Goal: Transaction & Acquisition: Obtain resource

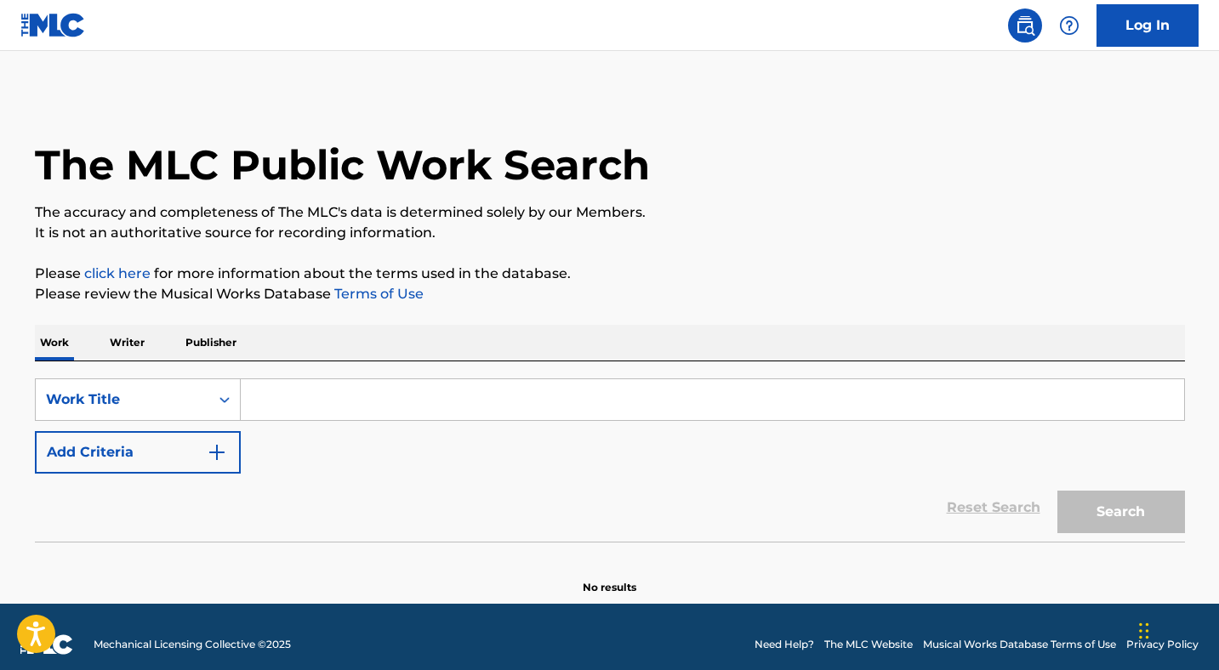
click at [1154, 25] on link "Log In" at bounding box center [1148, 25] width 102 height 43
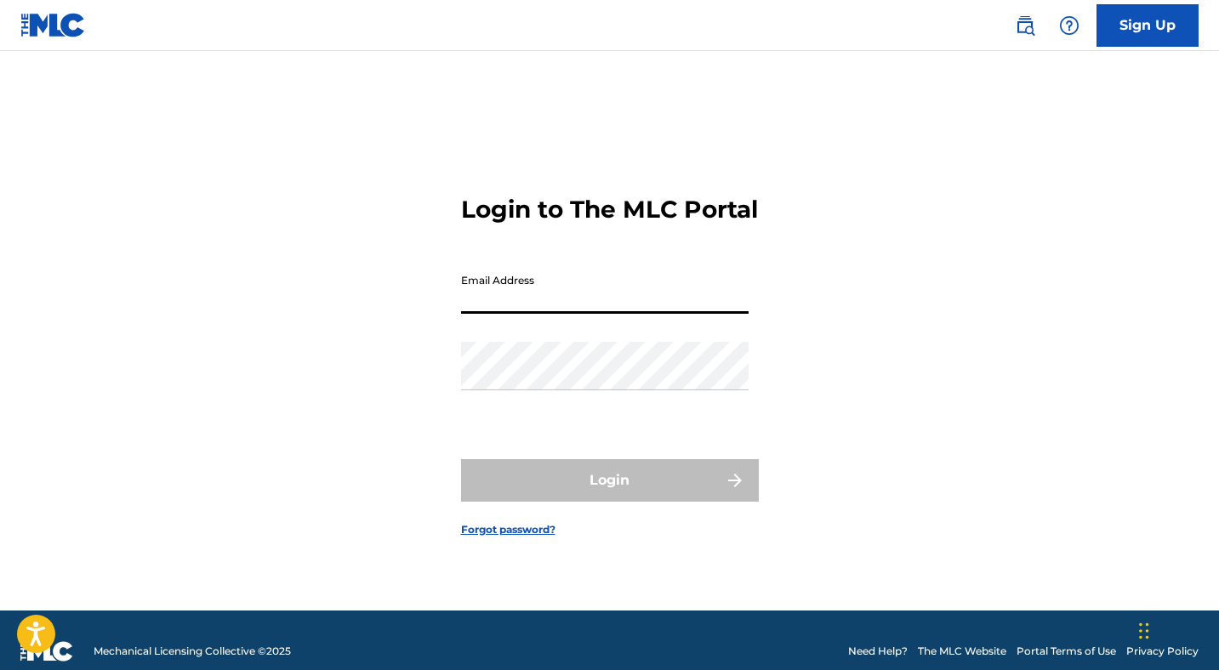
click at [660, 314] on input "Email Address" at bounding box center [605, 289] width 288 height 48
click at [299, 396] on div "Login to The MLC Portal Email Address Password Login Forgot password?" at bounding box center [609, 352] width 1191 height 517
click at [561, 309] on input "Email Address" at bounding box center [605, 289] width 288 height 48
type input "[PERSON_NAME][EMAIL_ADDRESS]"
click at [304, 379] on div "Login to The MLC Portal Email Address [PERSON_NAME][EMAIL_ADDRESS] Password Log…" at bounding box center [609, 352] width 1191 height 517
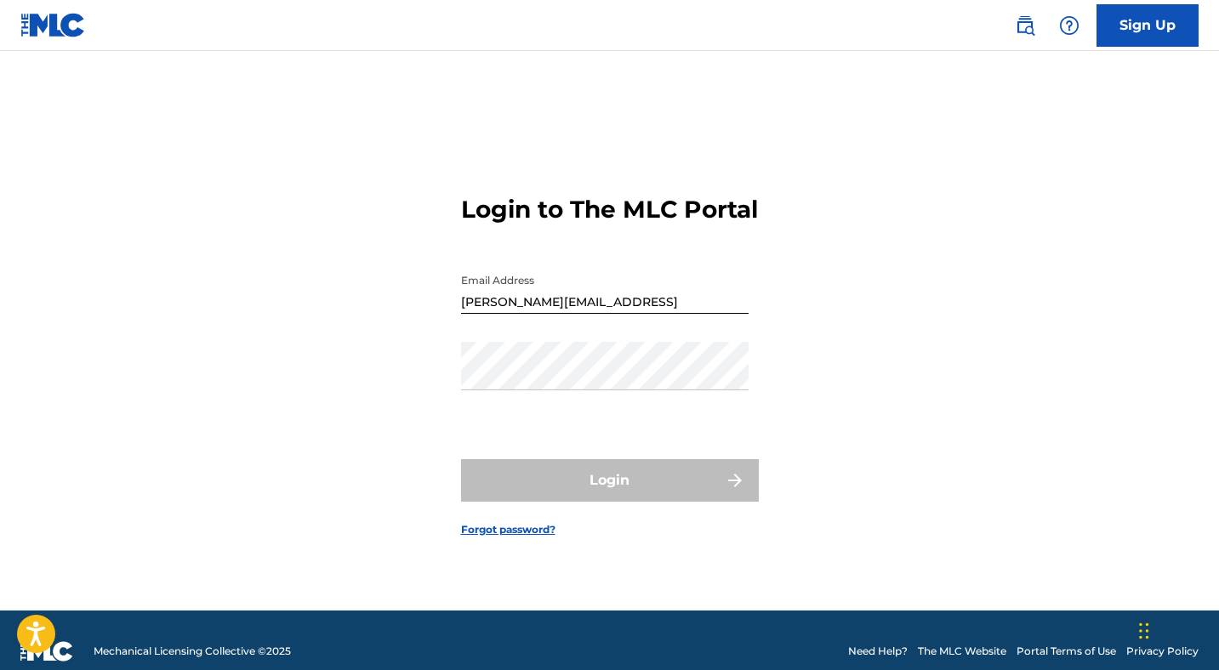
click at [461, 342] on div at bounding box center [461, 342] width 0 height 0
click at [914, 398] on div "Login to The MLC Portal Email Address [PERSON_NAME][EMAIL_ADDRESS] Password Log…" at bounding box center [609, 352] width 1191 height 517
click at [461, 342] on div at bounding box center [461, 342] width 0 height 0
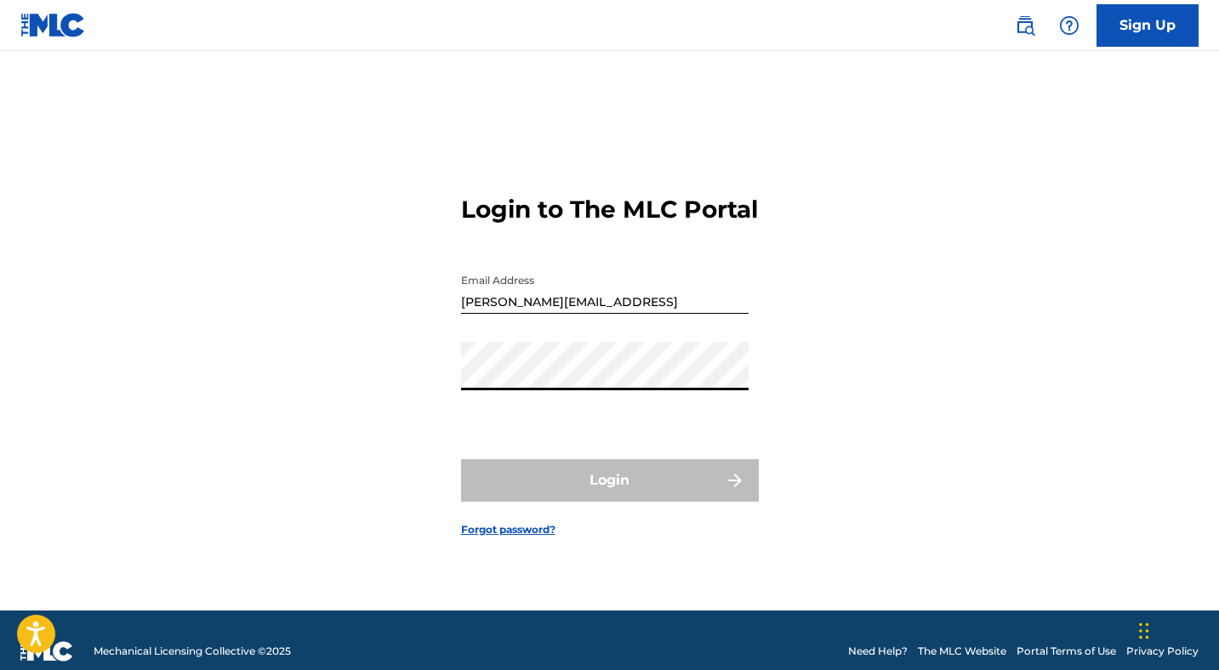
scroll to position [22, 0]
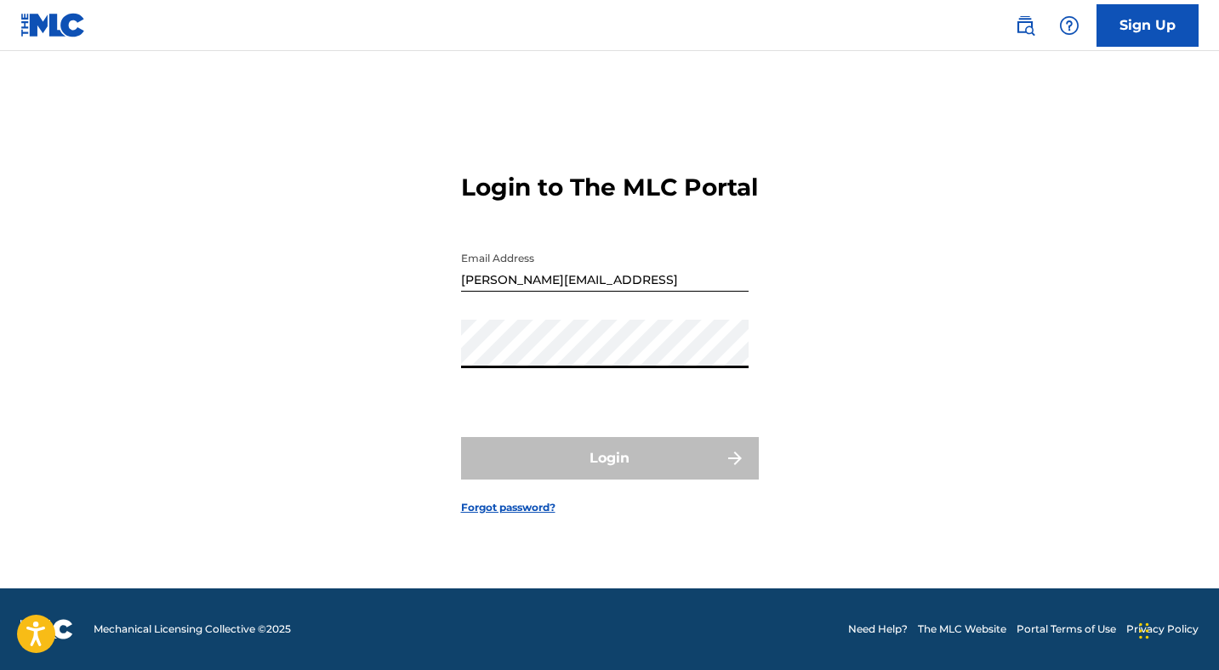
click at [461, 320] on div at bounding box center [461, 320] width 0 height 0
click at [595, 467] on div "Login" at bounding box center [610, 458] width 298 height 43
click at [461, 320] on div at bounding box center [461, 320] width 0 height 0
click at [624, 455] on div "Login" at bounding box center [610, 458] width 298 height 43
click at [461, 320] on div at bounding box center [461, 320] width 0 height 0
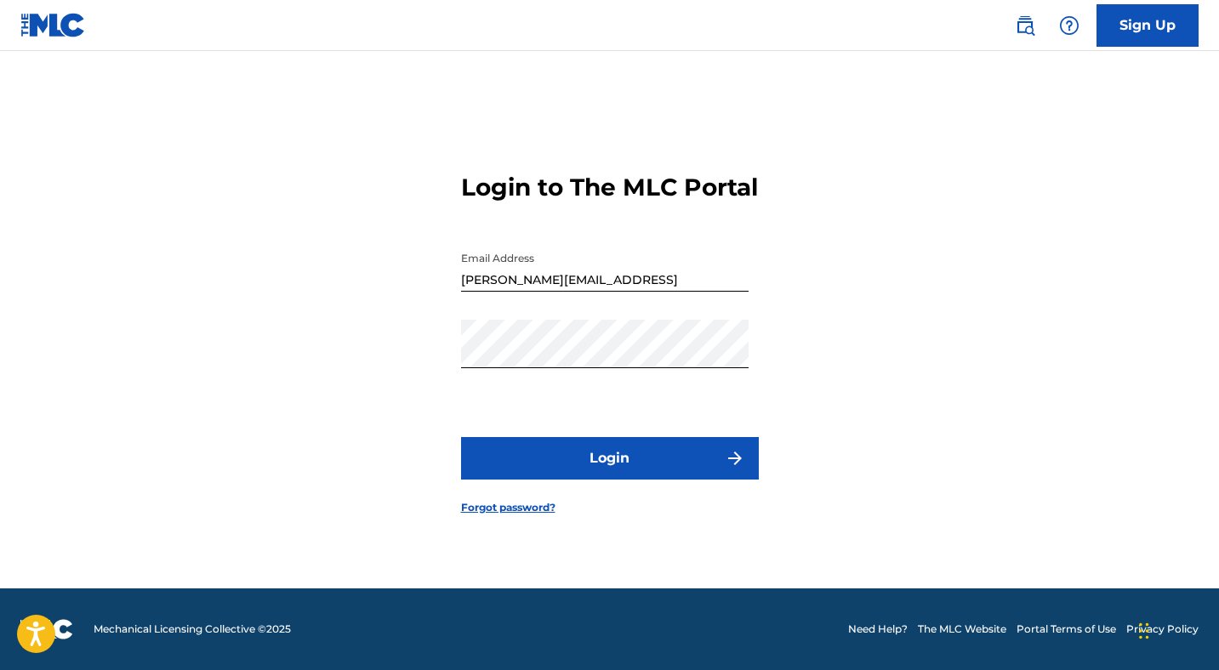
click at [658, 472] on button "Login" at bounding box center [610, 458] width 298 height 43
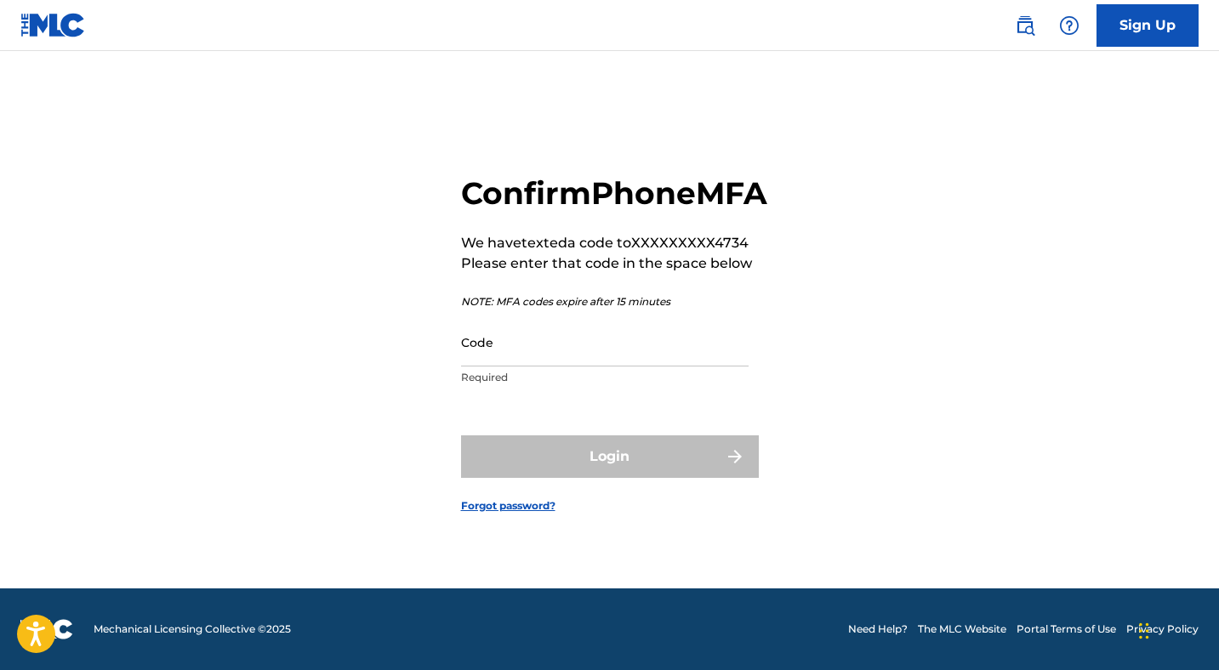
click at [555, 362] on input "Code" at bounding box center [605, 342] width 288 height 48
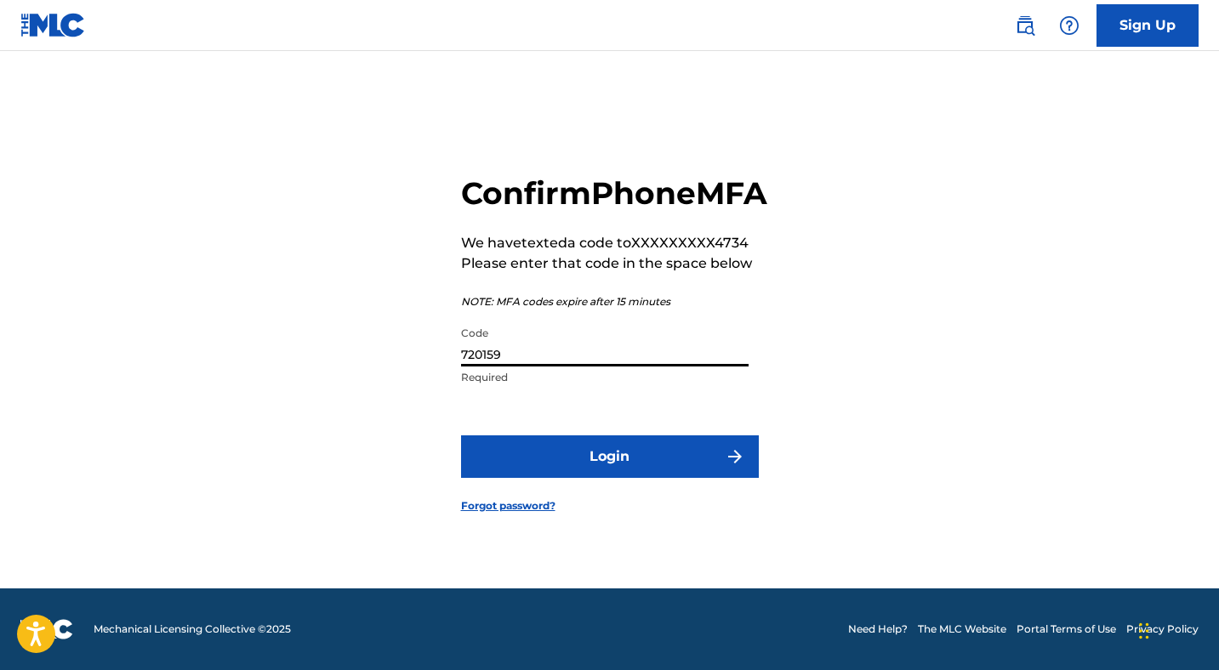
type input "720159"
click at [618, 458] on button "Login" at bounding box center [610, 457] width 298 height 43
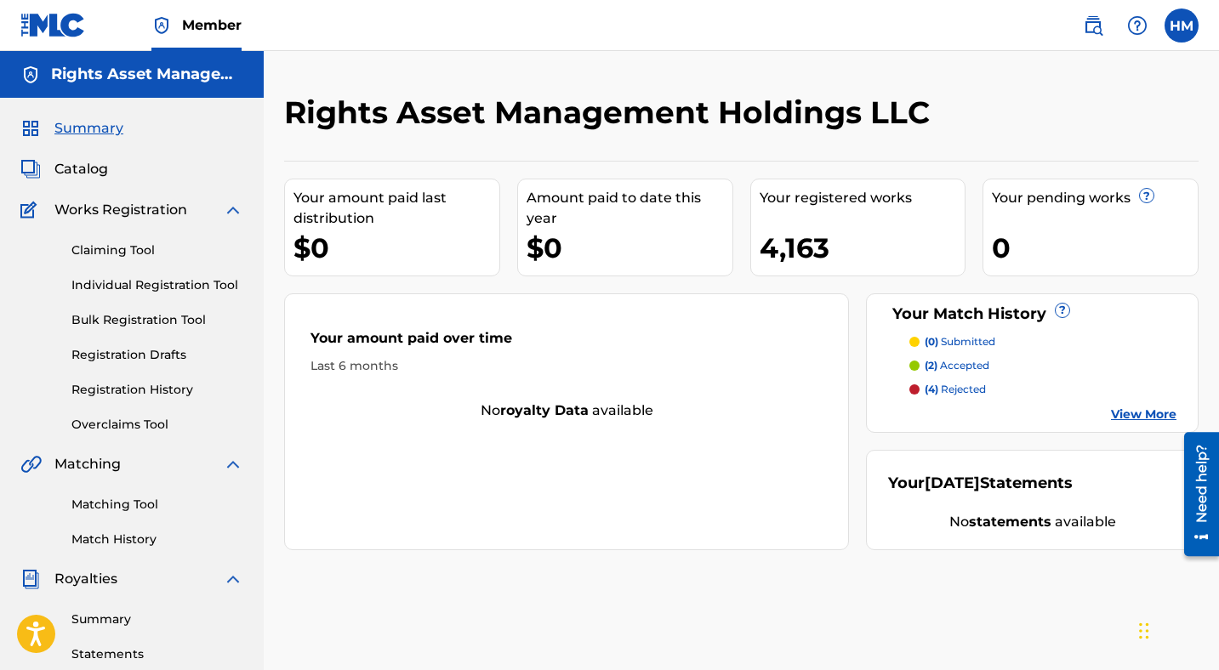
click at [1131, 413] on link "View More" at bounding box center [1144, 415] width 66 height 18
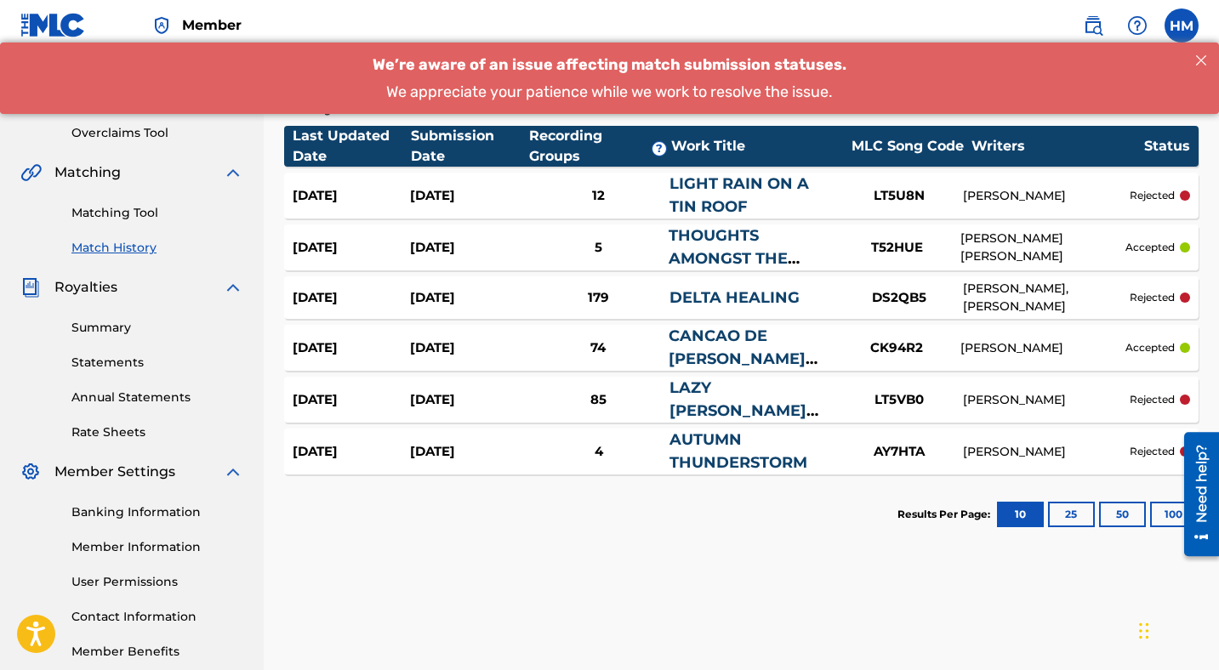
scroll to position [260, 0]
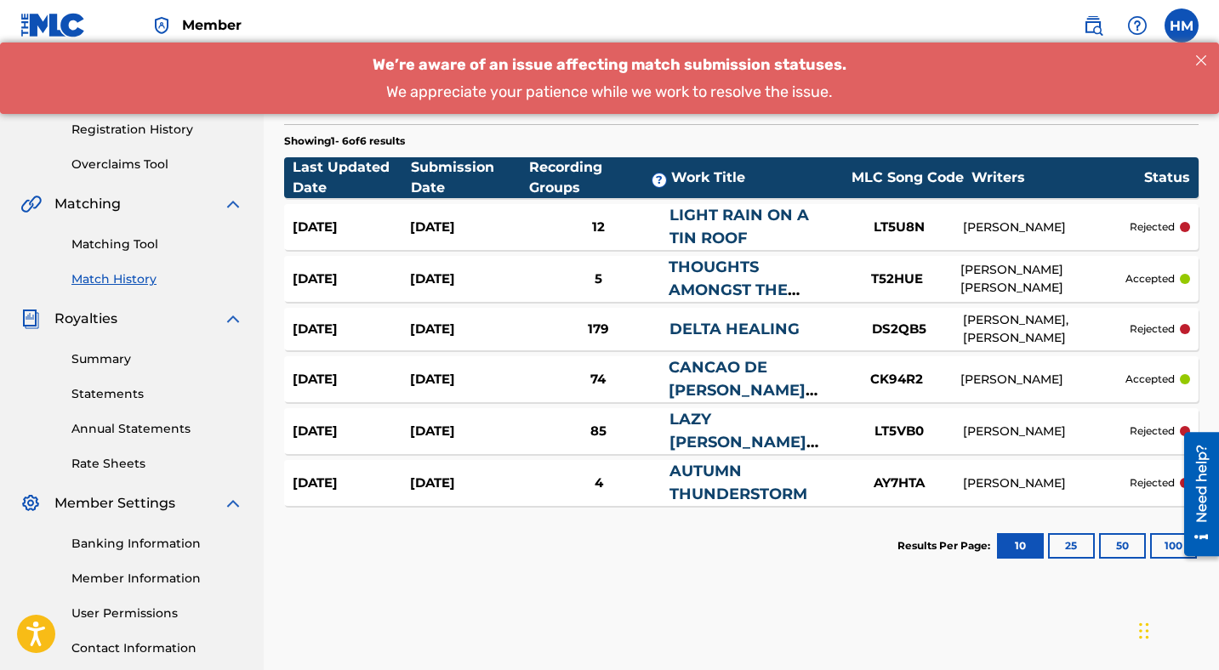
click at [1124, 550] on button "50" at bounding box center [1122, 546] width 47 height 26
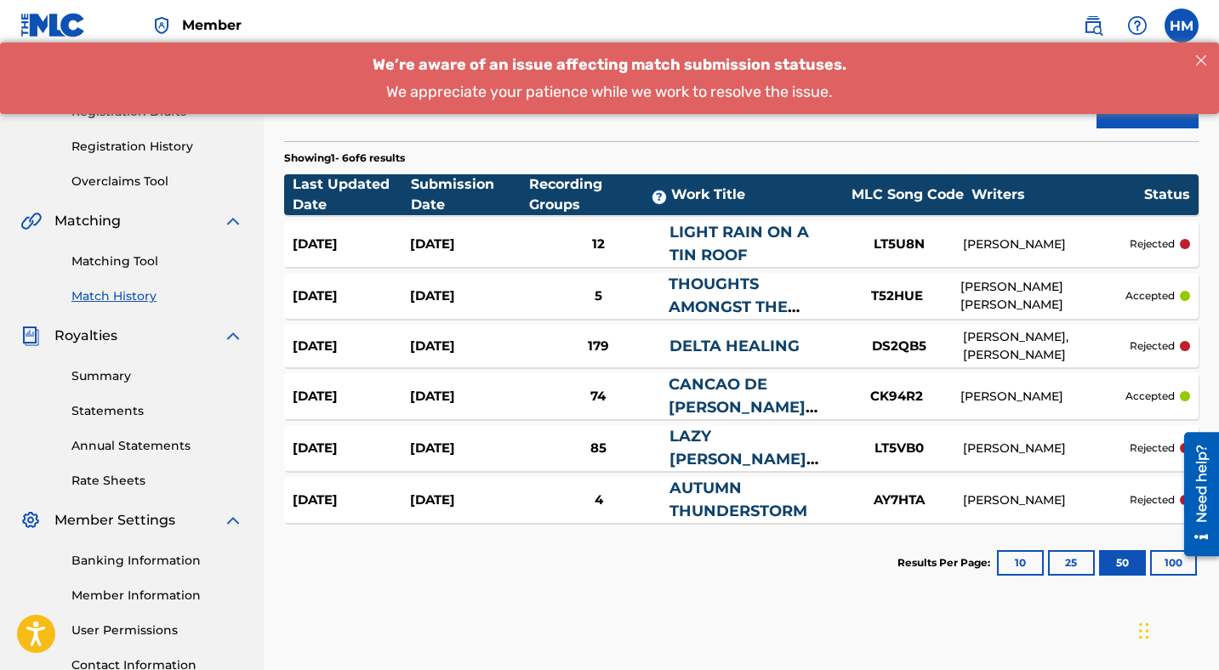
scroll to position [270, 0]
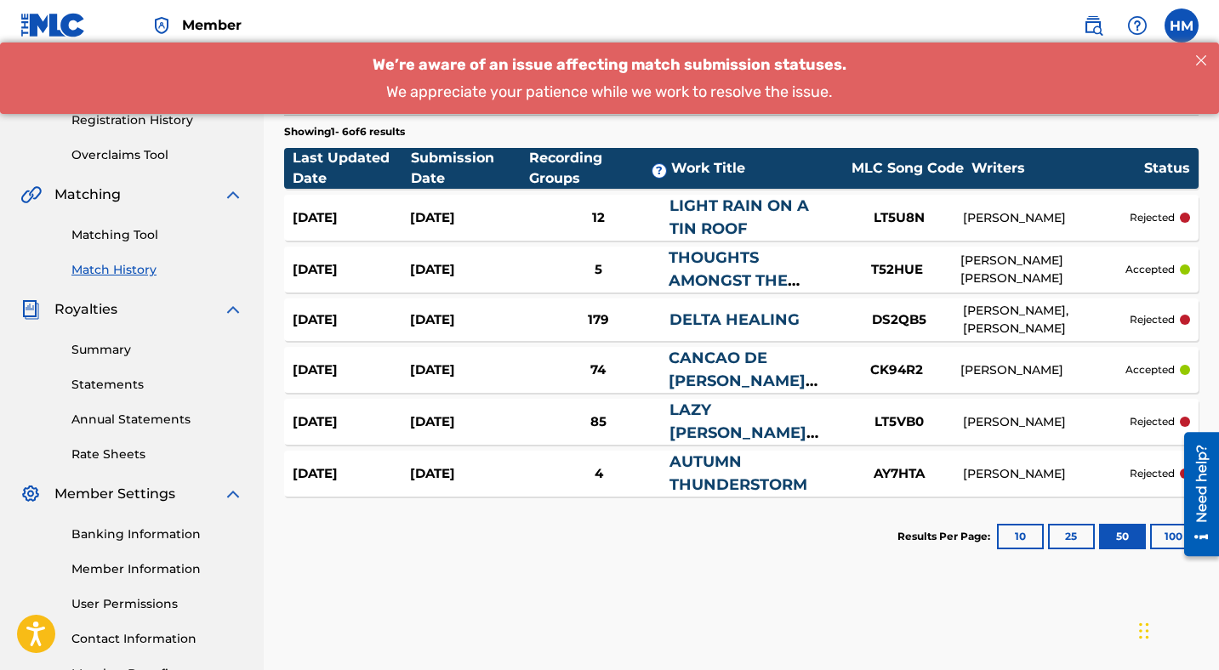
click at [1157, 319] on p "rejected" at bounding box center [1152, 319] width 45 height 15
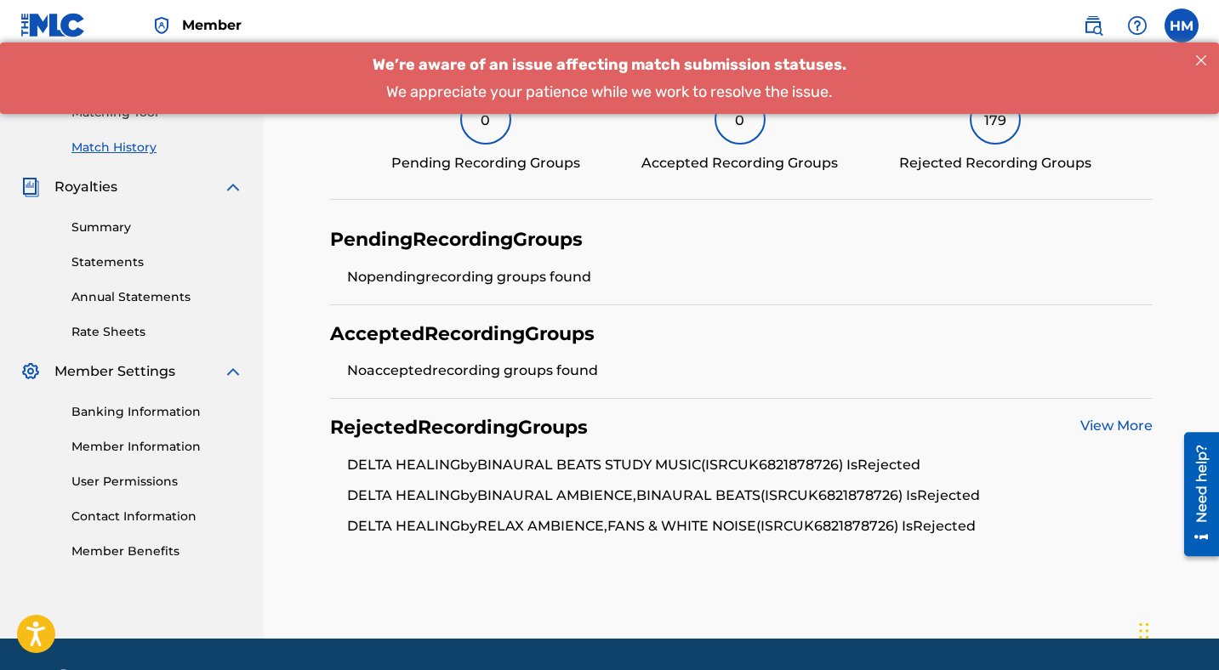
scroll to position [428, 0]
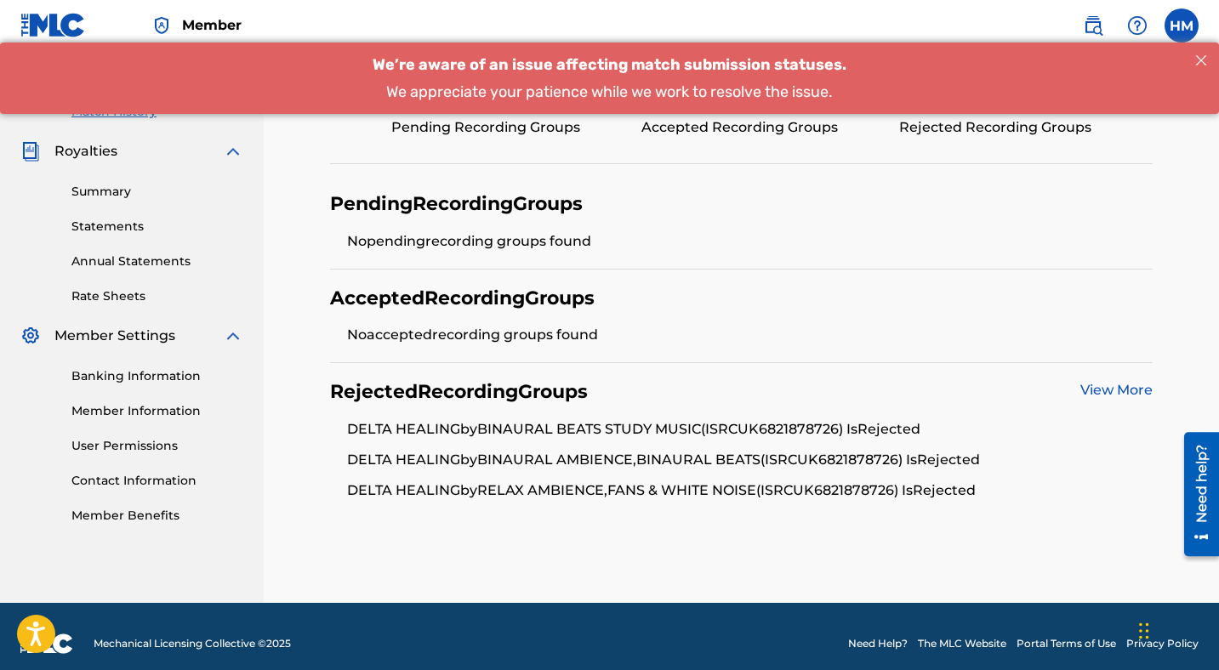
click at [1111, 392] on link "View More" at bounding box center [1116, 390] width 72 height 16
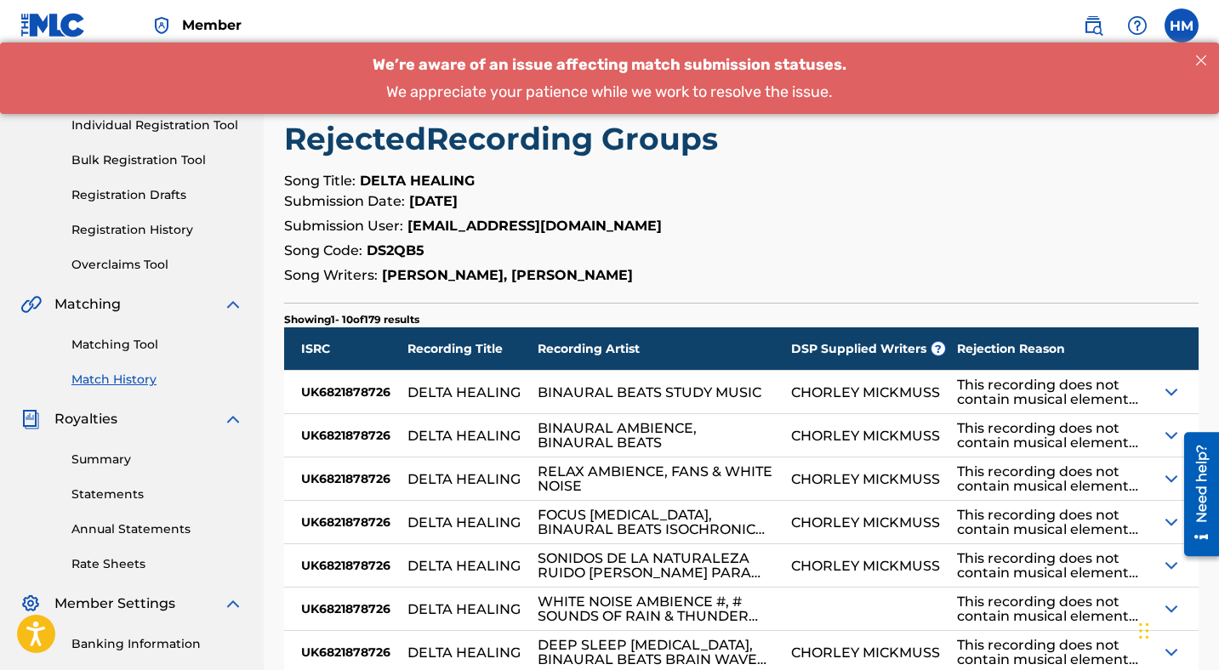
scroll to position [159, 0]
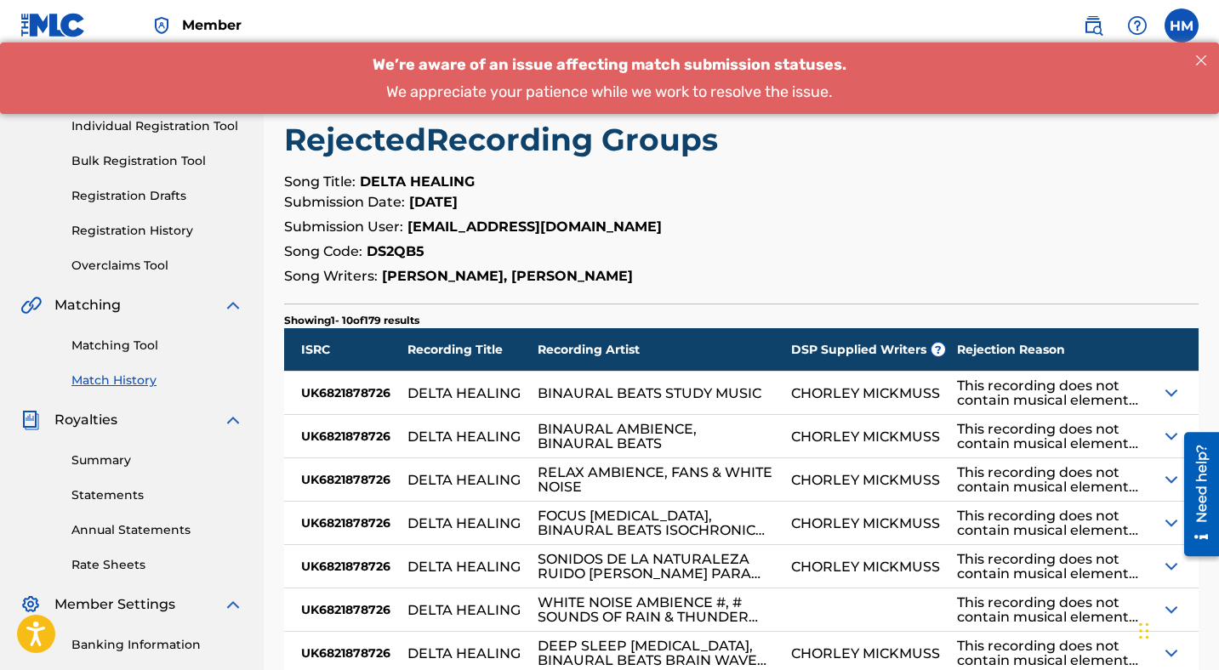
click at [1167, 387] on img at bounding box center [1171, 393] width 20 height 20
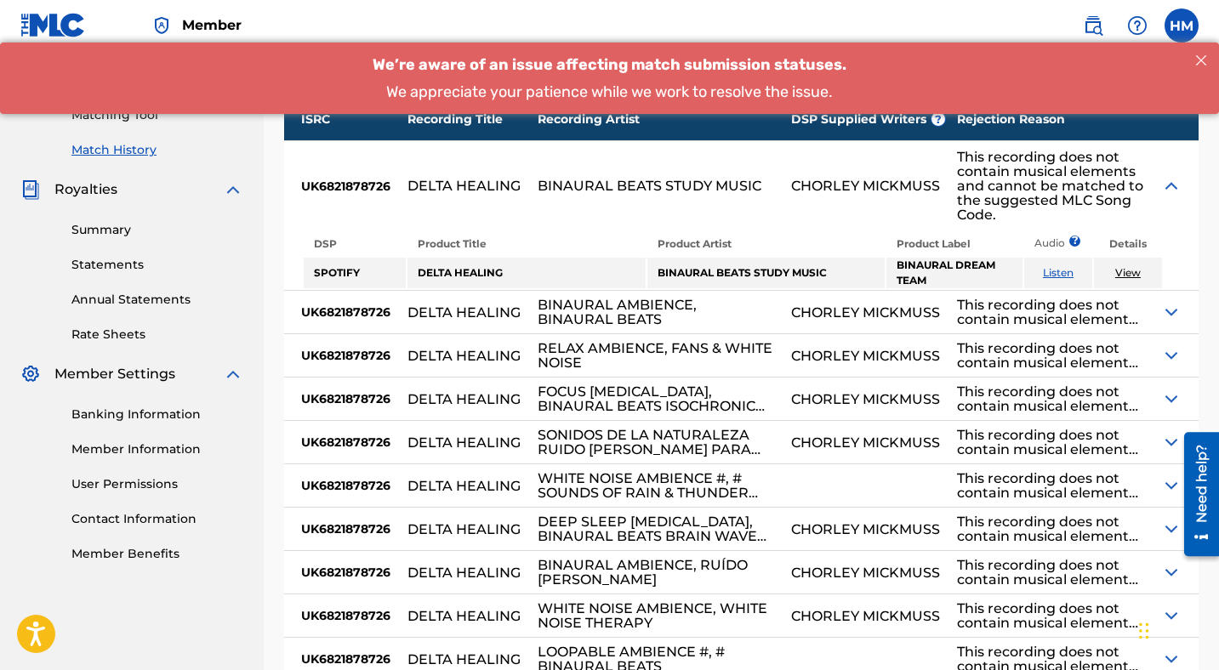
scroll to position [391, 0]
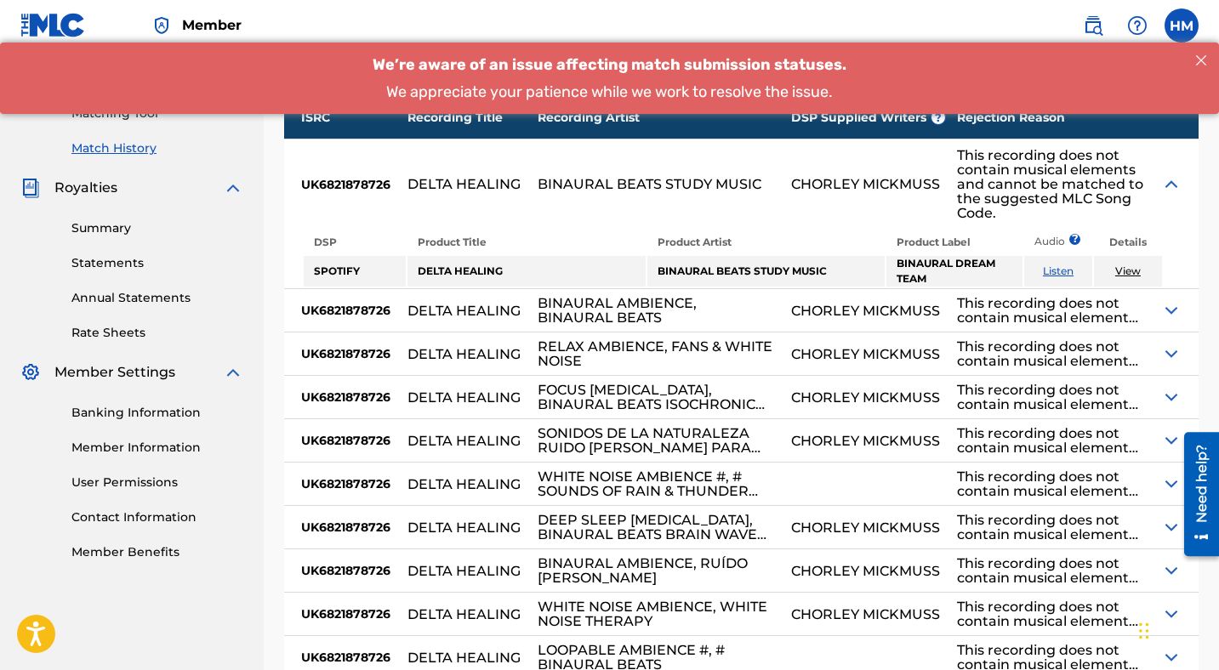
click at [1060, 271] on link "Listen" at bounding box center [1058, 271] width 31 height 13
click at [1168, 311] on img at bounding box center [1171, 310] width 20 height 20
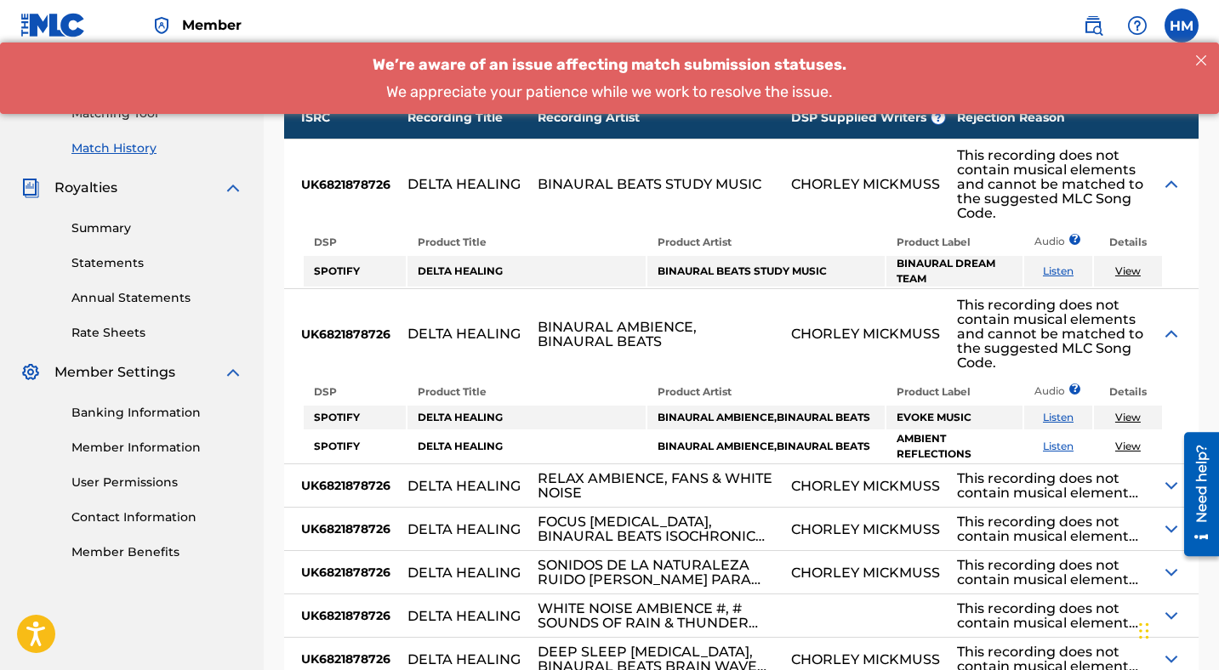
click at [1125, 270] on link "View" at bounding box center [1128, 271] width 26 height 13
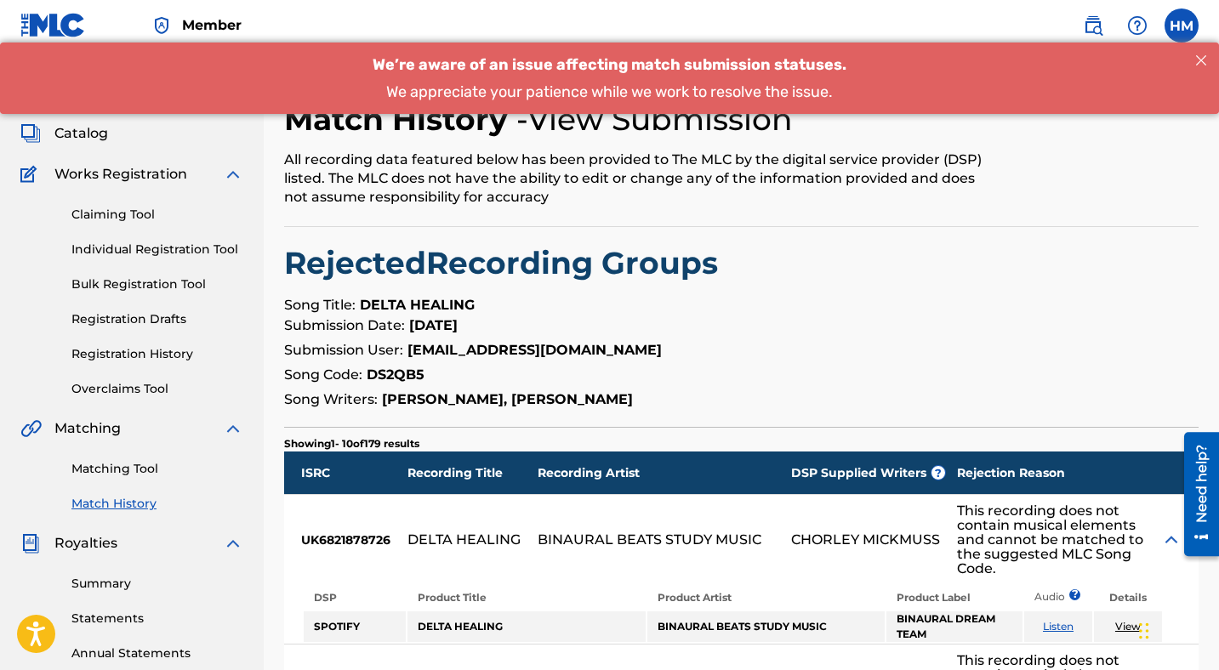
scroll to position [0, 0]
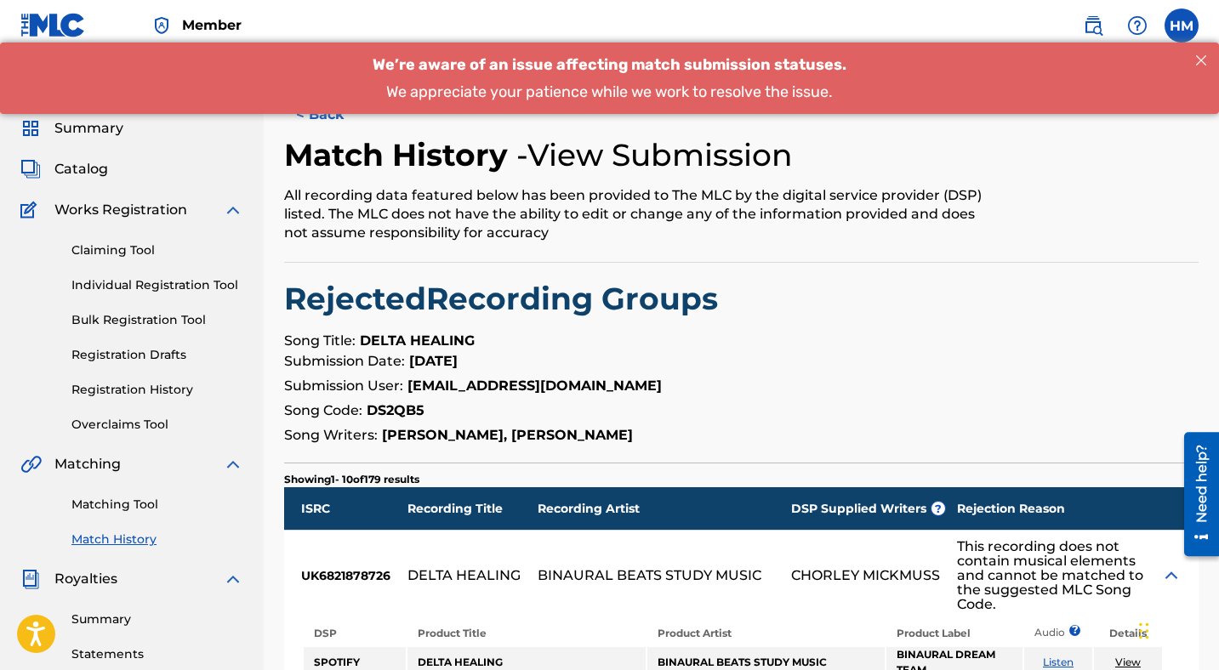
click at [326, 120] on button "< Back" at bounding box center [335, 115] width 102 height 43
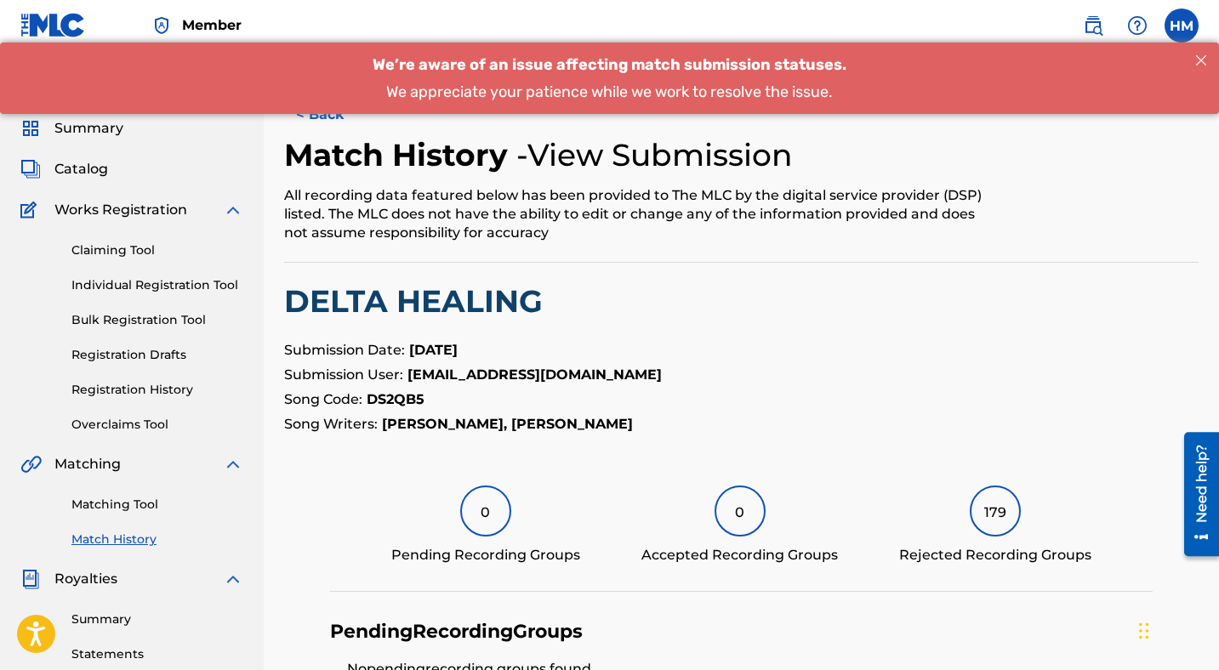
click at [324, 117] on button "< Back" at bounding box center [335, 115] width 102 height 43
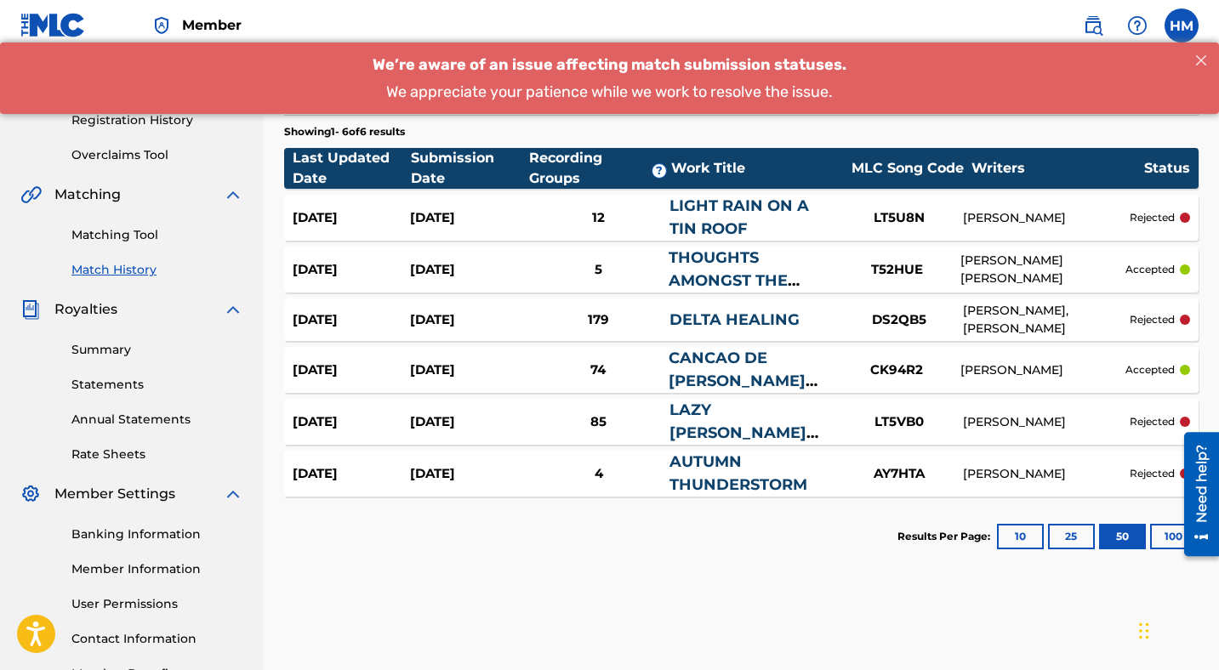
click at [1145, 214] on p "rejected" at bounding box center [1152, 217] width 45 height 15
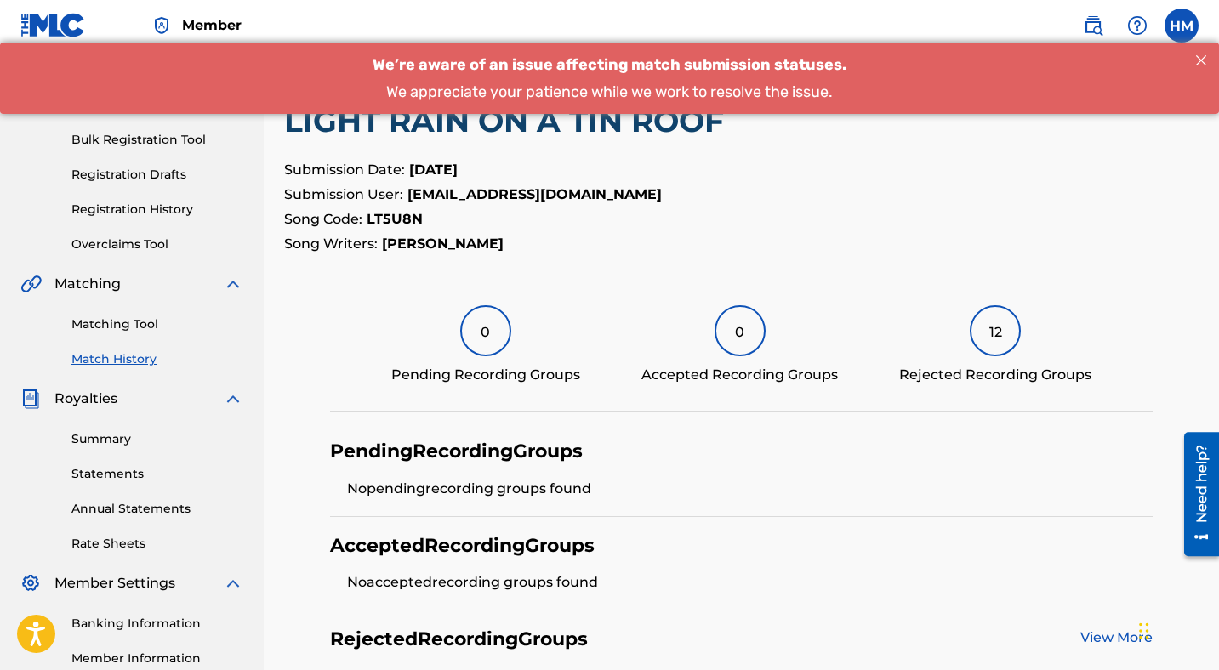
scroll to position [462, 0]
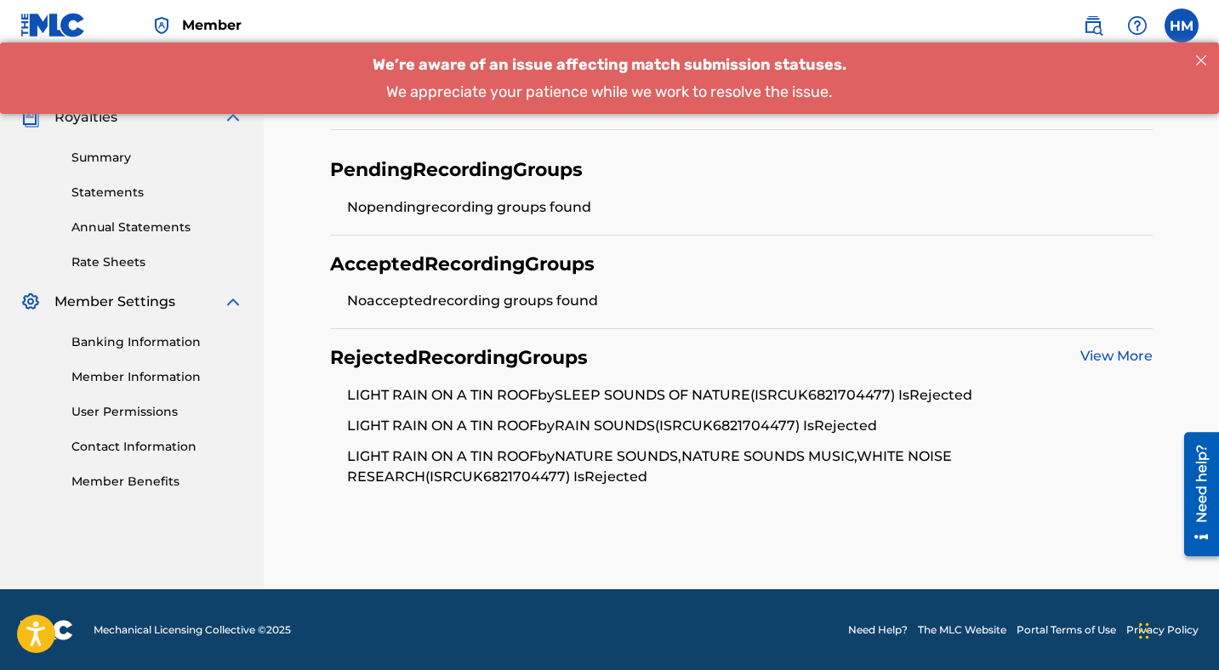
click at [1113, 355] on link "View More" at bounding box center [1116, 356] width 72 height 16
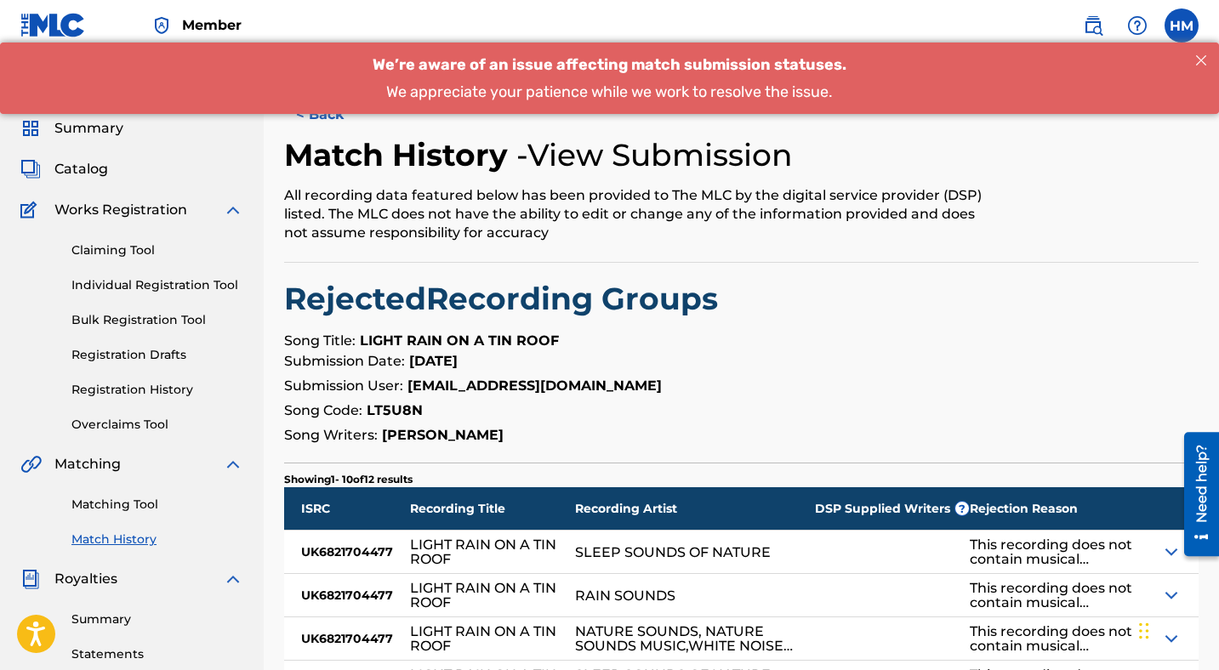
click at [1170, 548] on img at bounding box center [1171, 552] width 20 height 20
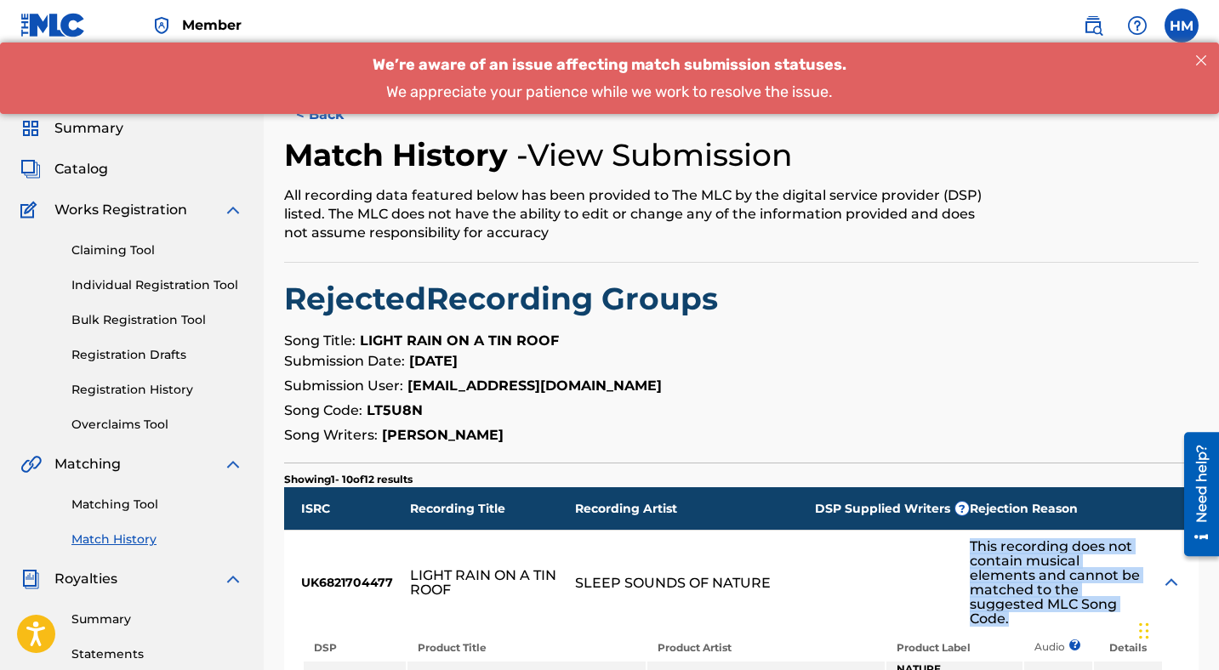
drag, startPoint x: 1050, startPoint y: 608, endPoint x: 960, endPoint y: 552, distance: 106.2
copy div "This recording does not contain musical elements and cannot be matched to the s…"
click at [323, 125] on button "< Back" at bounding box center [335, 115] width 102 height 43
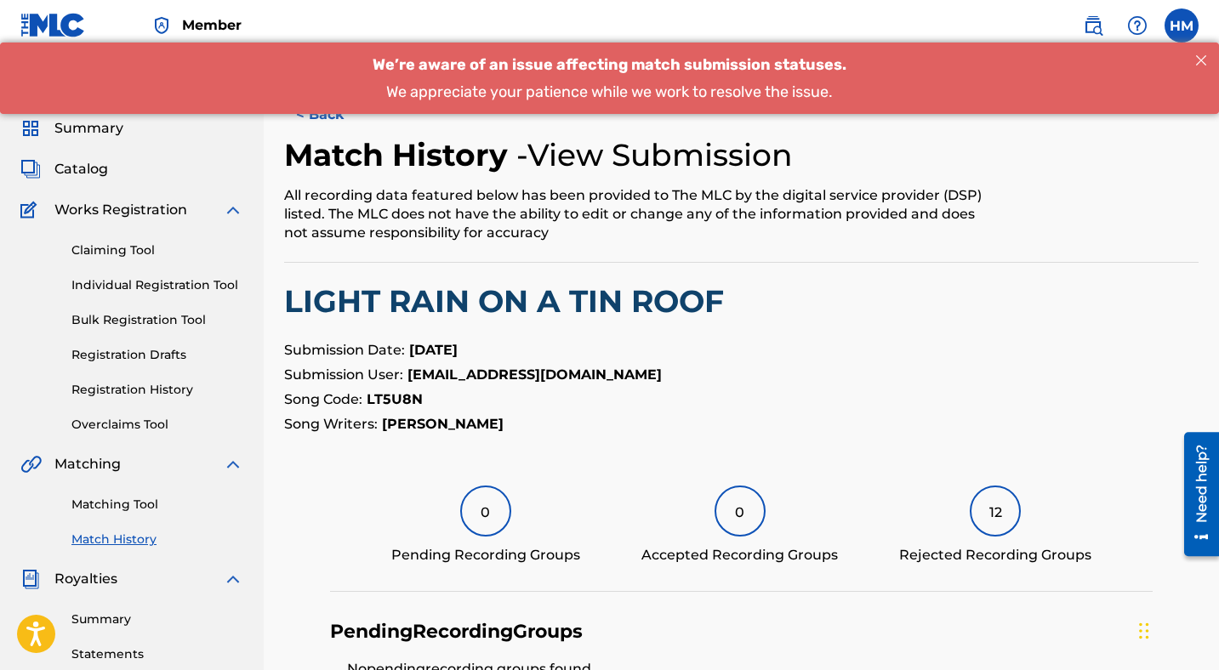
click at [325, 119] on button "< Back" at bounding box center [335, 115] width 102 height 43
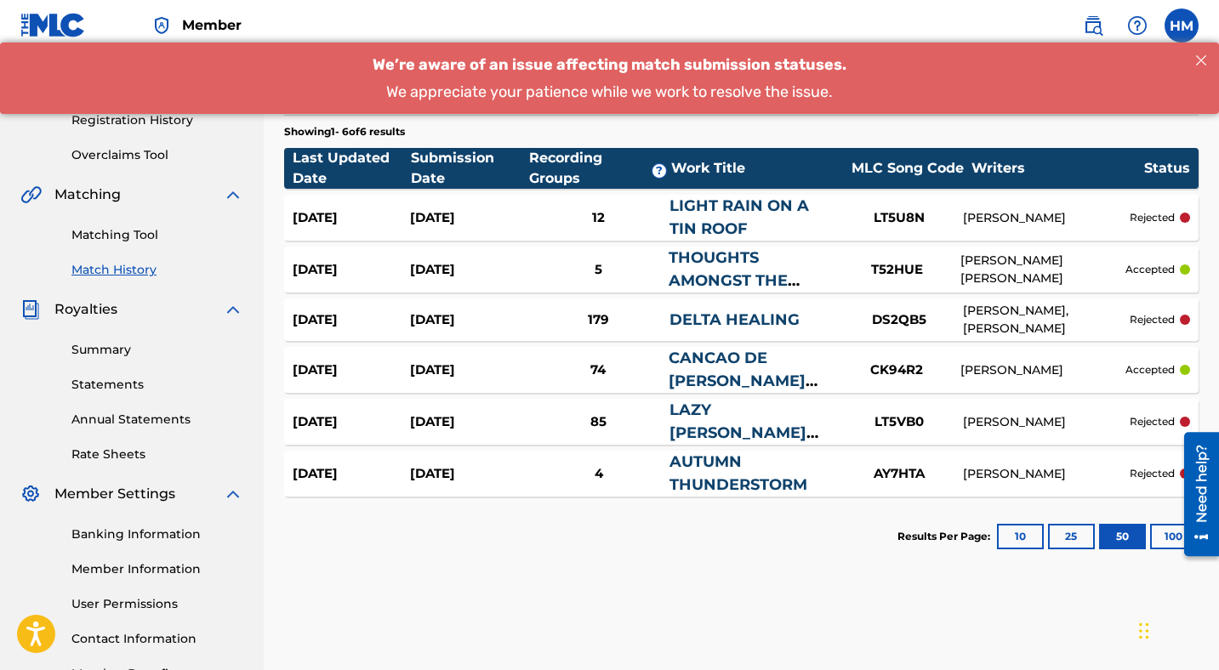
click at [764, 416] on link "LAZY [PERSON_NAME] WILL YOU GET UP" at bounding box center [741, 433] width 143 height 65
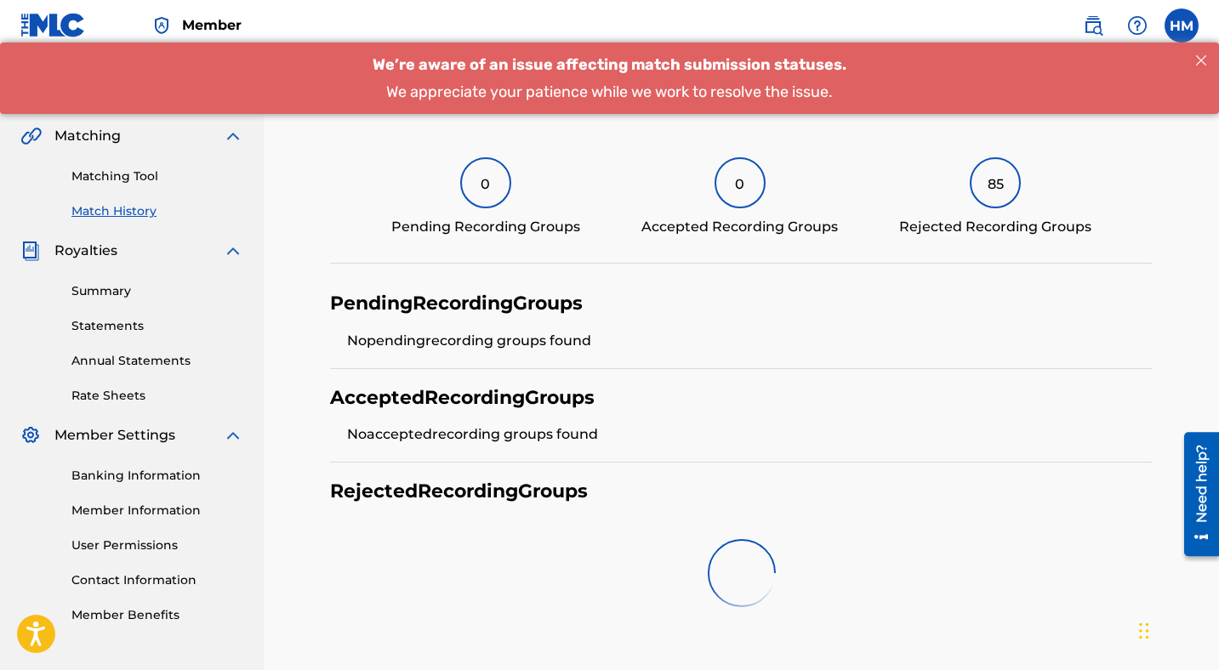
scroll to position [380, 0]
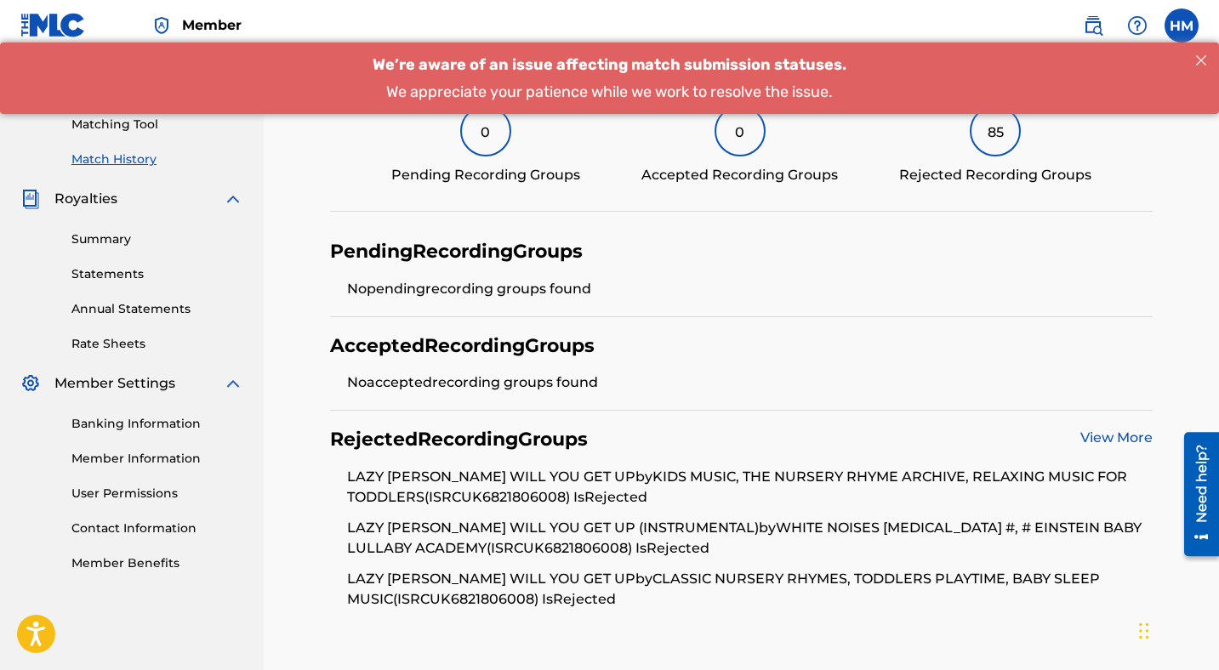
click at [1131, 438] on link "View More" at bounding box center [1116, 438] width 72 height 16
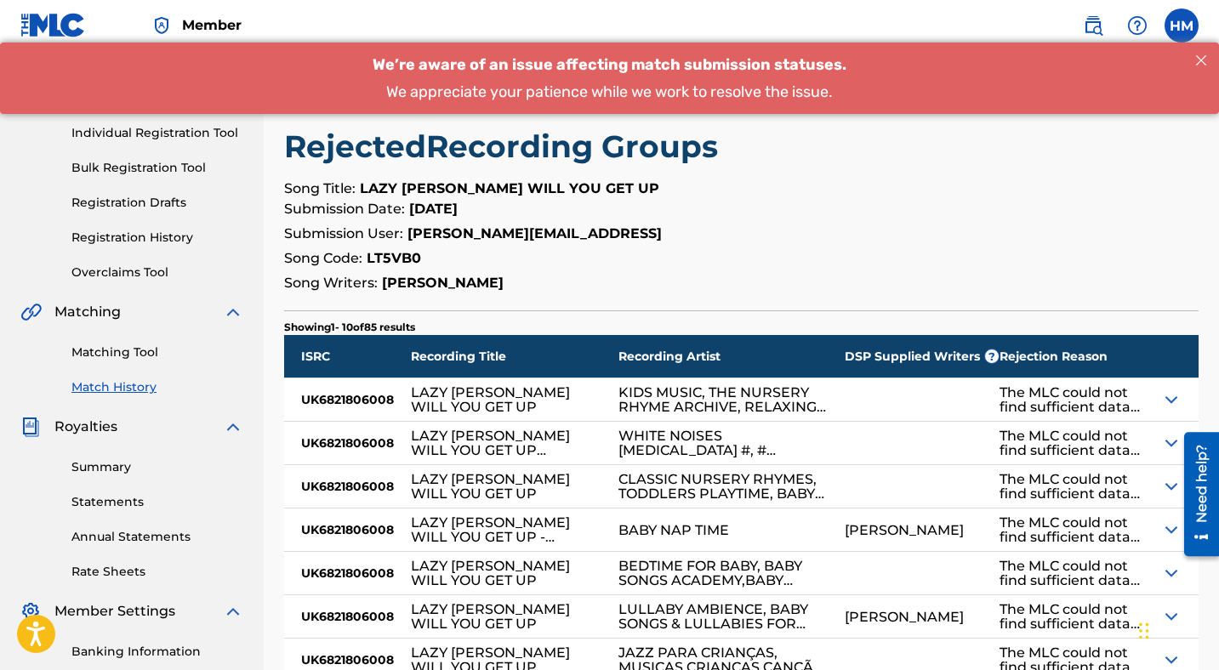
scroll to position [192, 0]
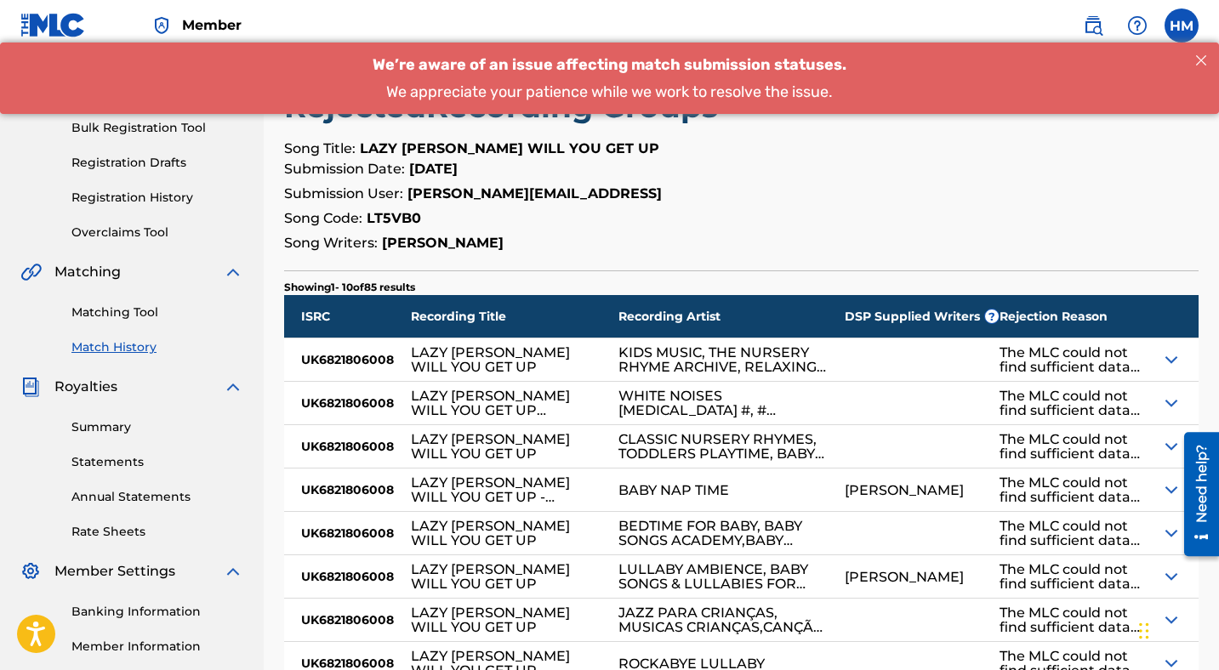
click at [1170, 354] on img at bounding box center [1171, 360] width 20 height 20
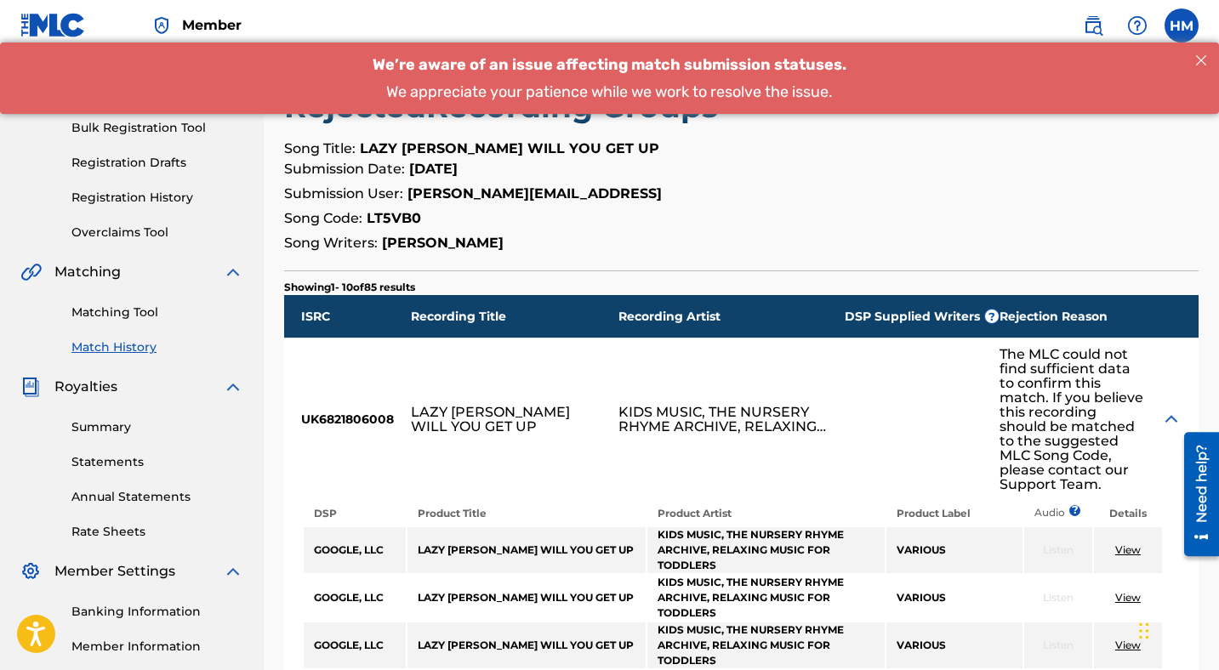
scroll to position [0, 0]
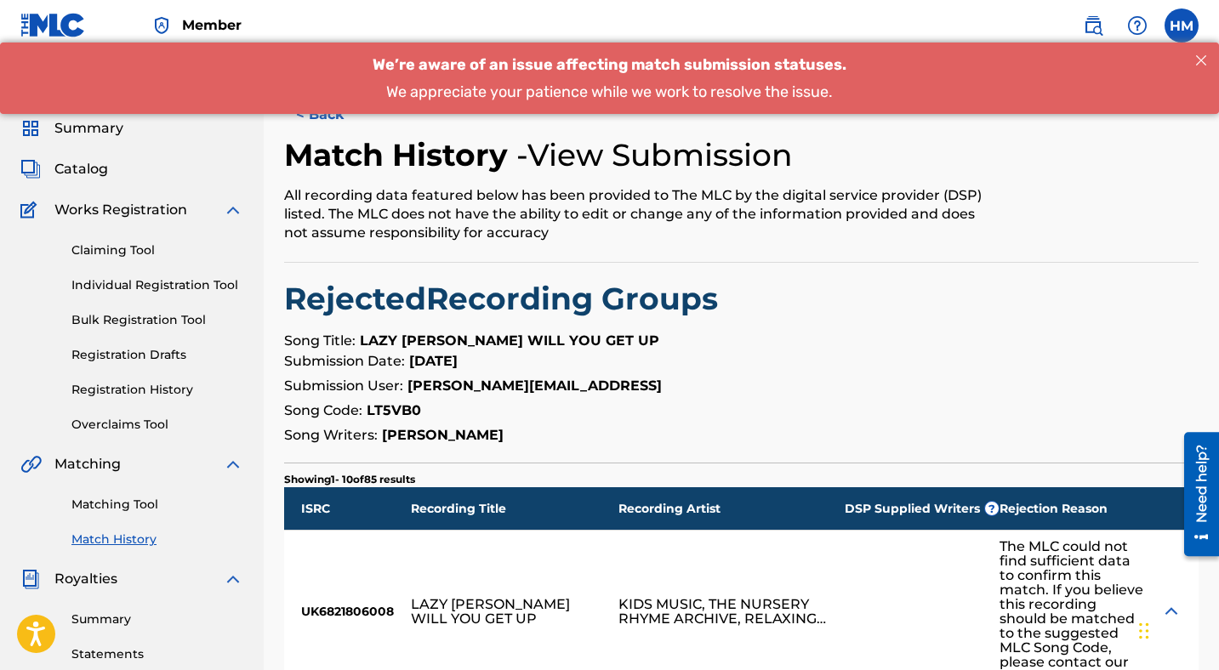
click at [325, 115] on button "< Back" at bounding box center [335, 115] width 102 height 43
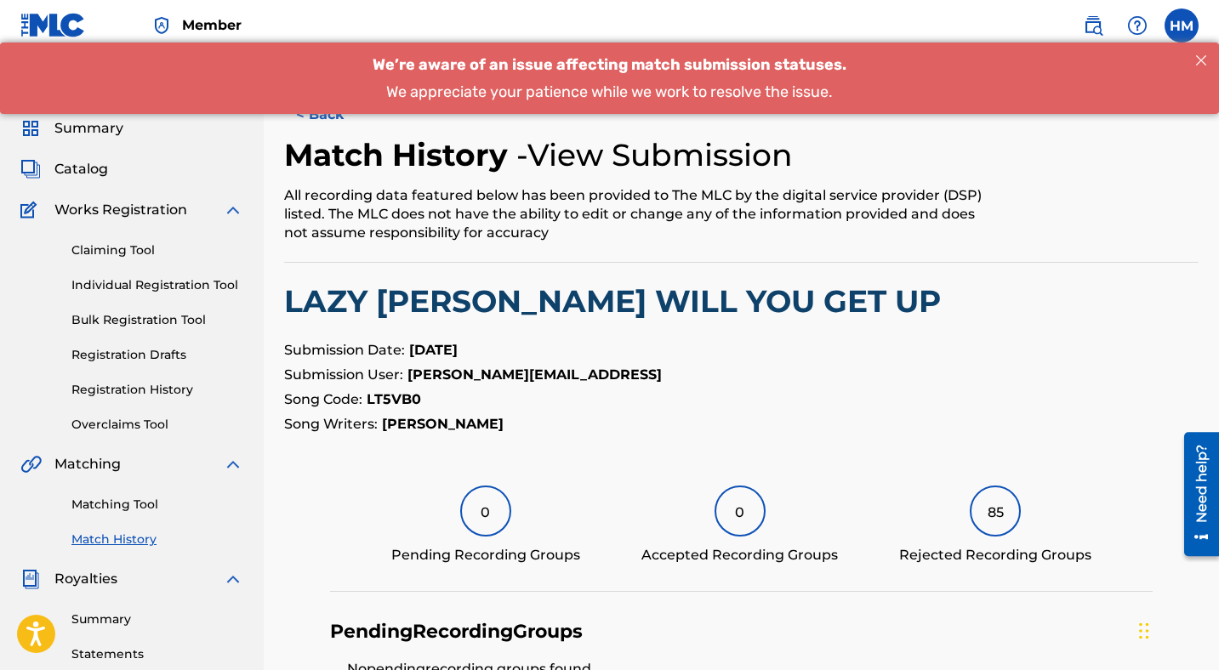
click at [317, 117] on button "< Back" at bounding box center [335, 115] width 102 height 43
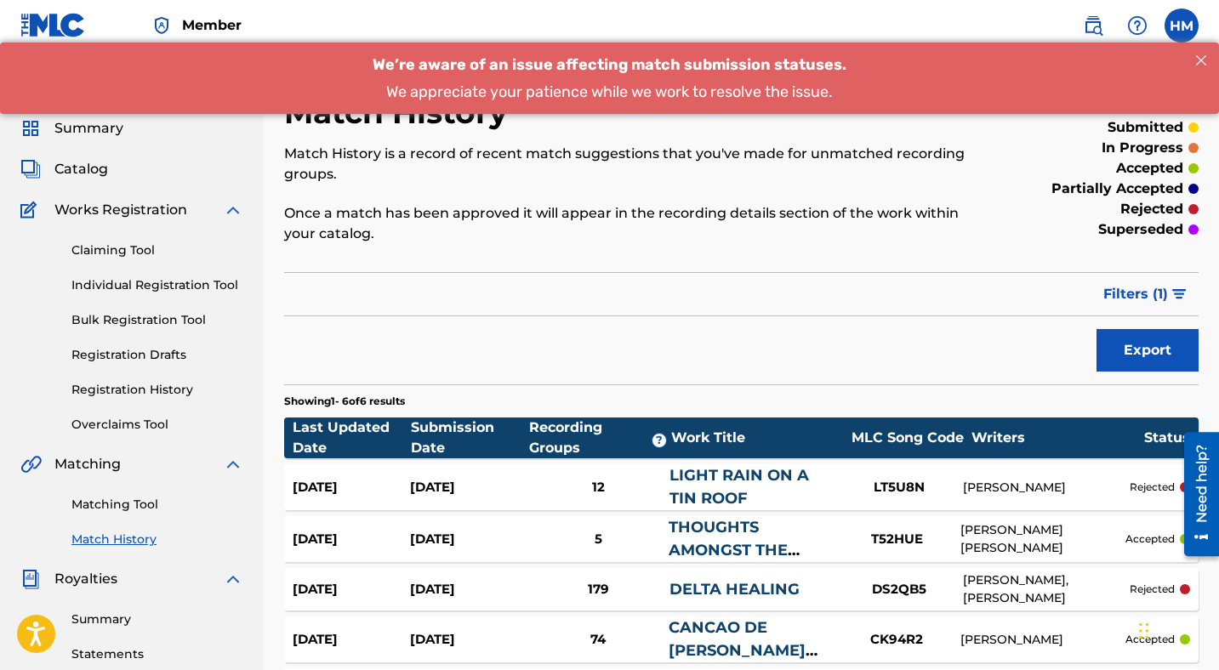
click at [90, 170] on span "Catalog" at bounding box center [81, 169] width 54 height 20
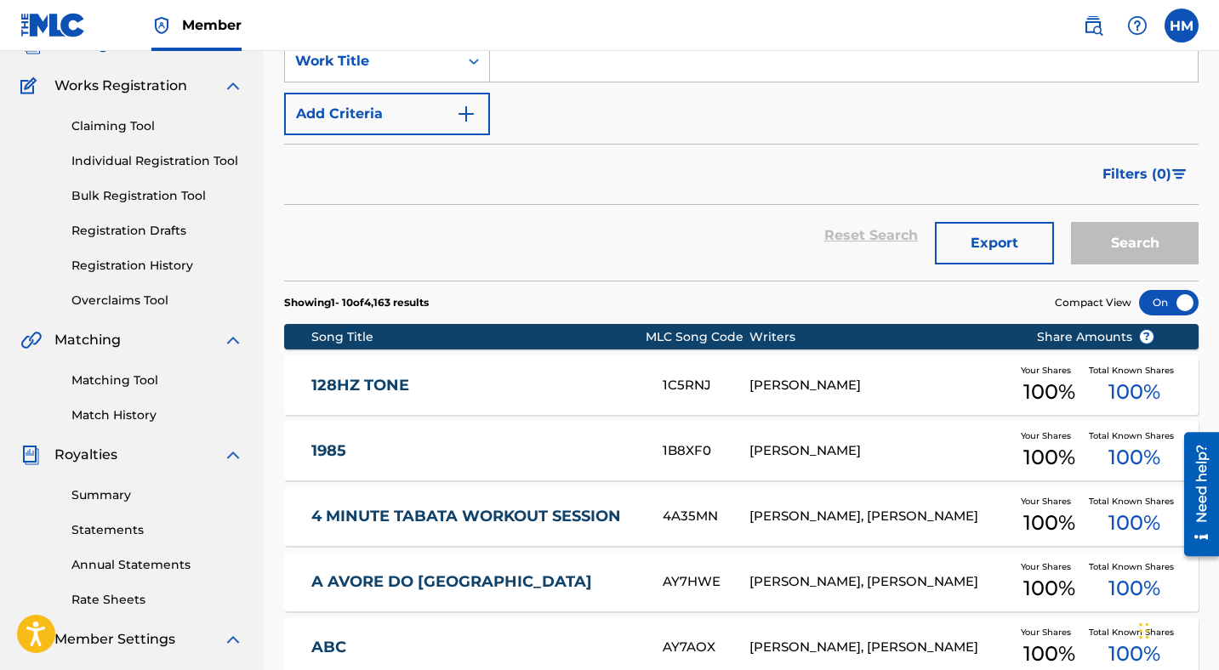
scroll to position [186, 0]
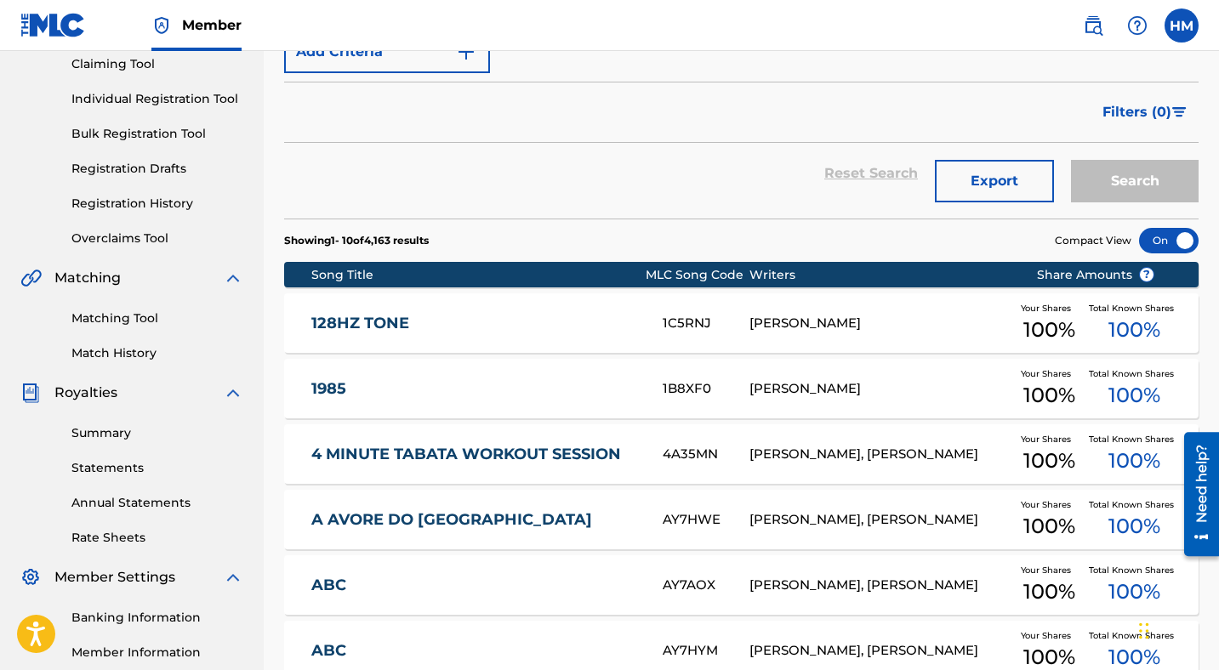
click at [1175, 237] on div at bounding box center [1169, 241] width 60 height 26
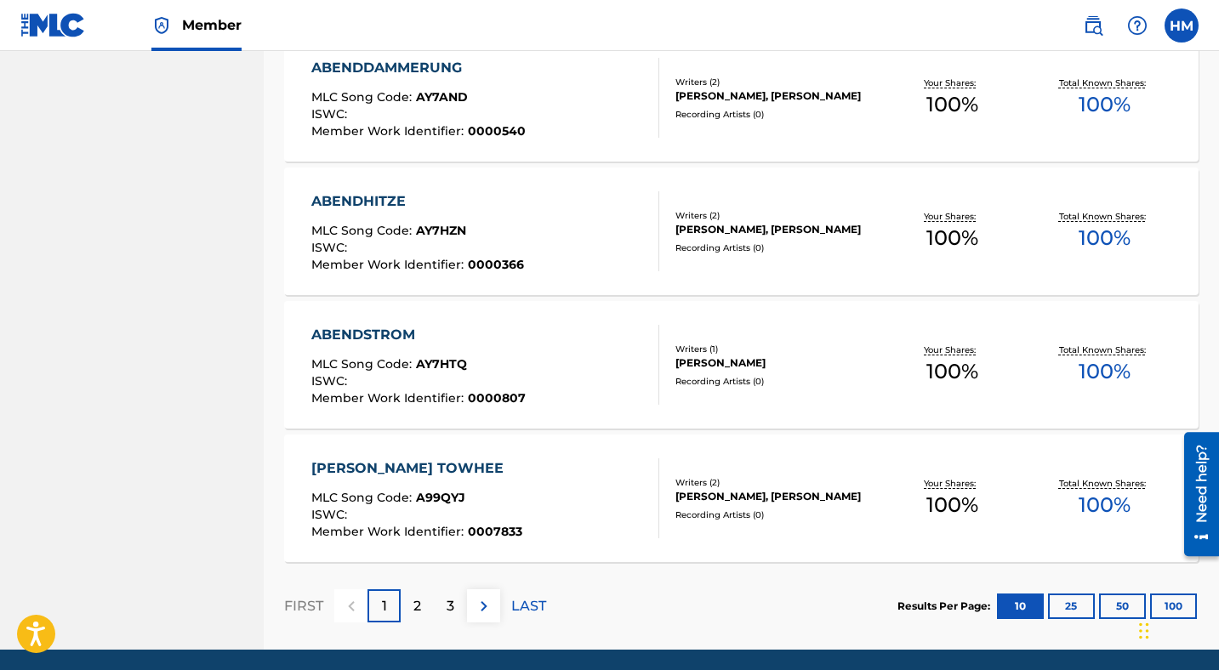
scroll to position [1217, 0]
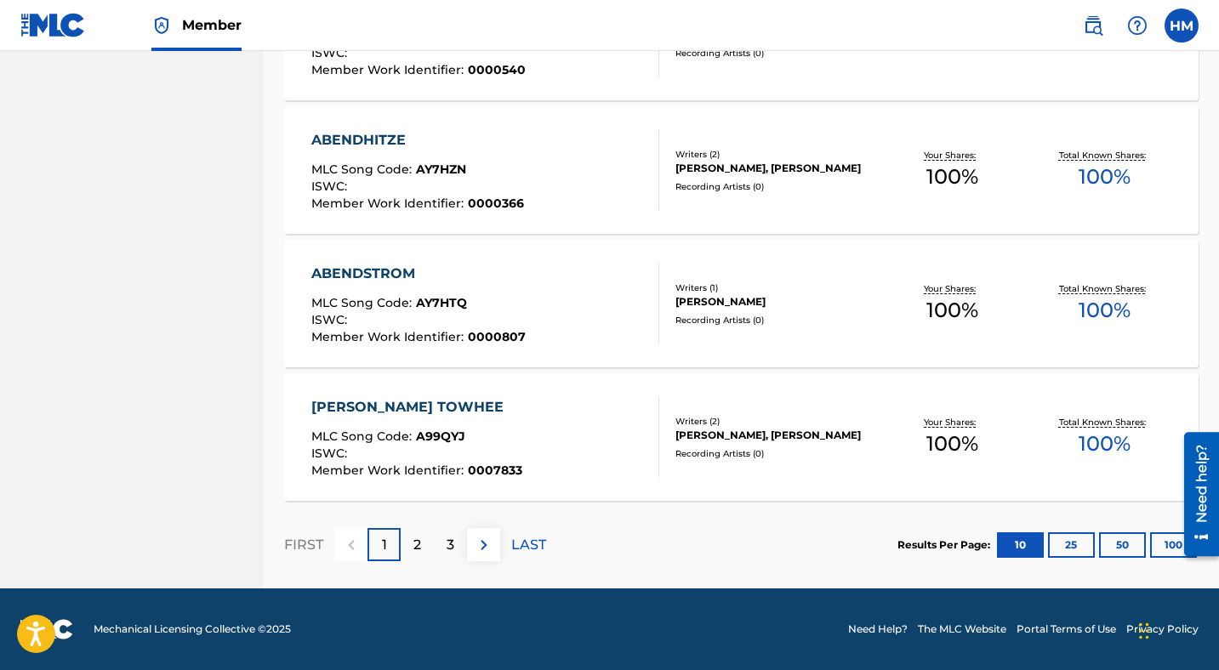
click at [1165, 547] on button "100" at bounding box center [1173, 546] width 47 height 26
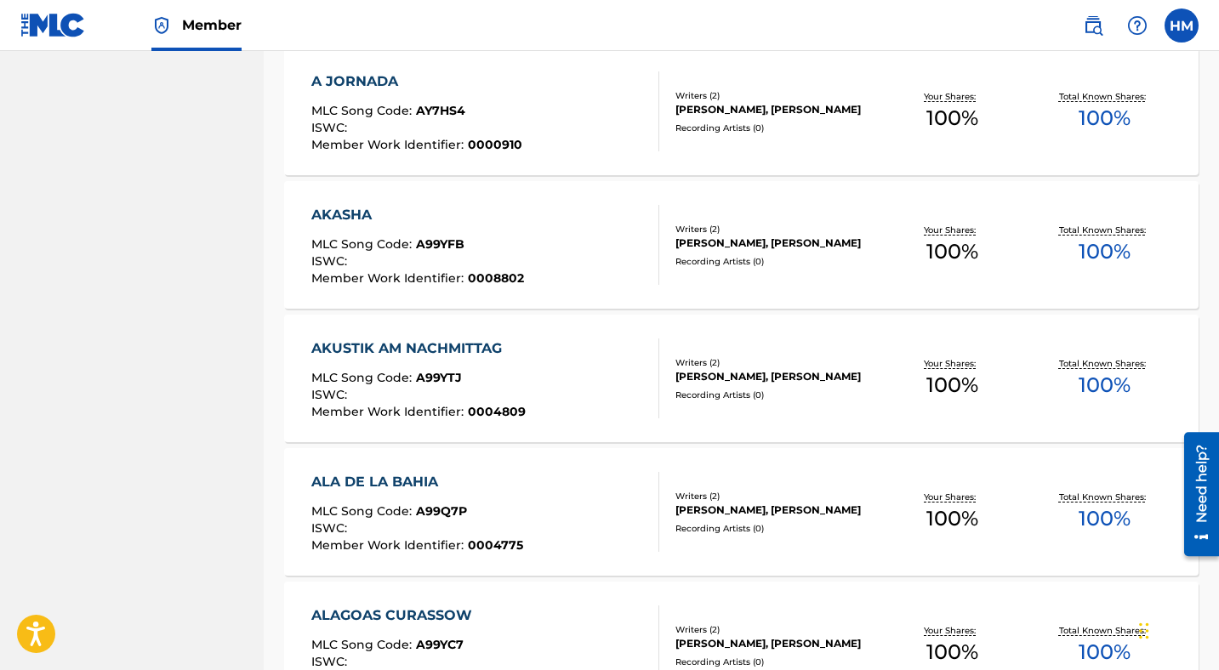
scroll to position [13298, 0]
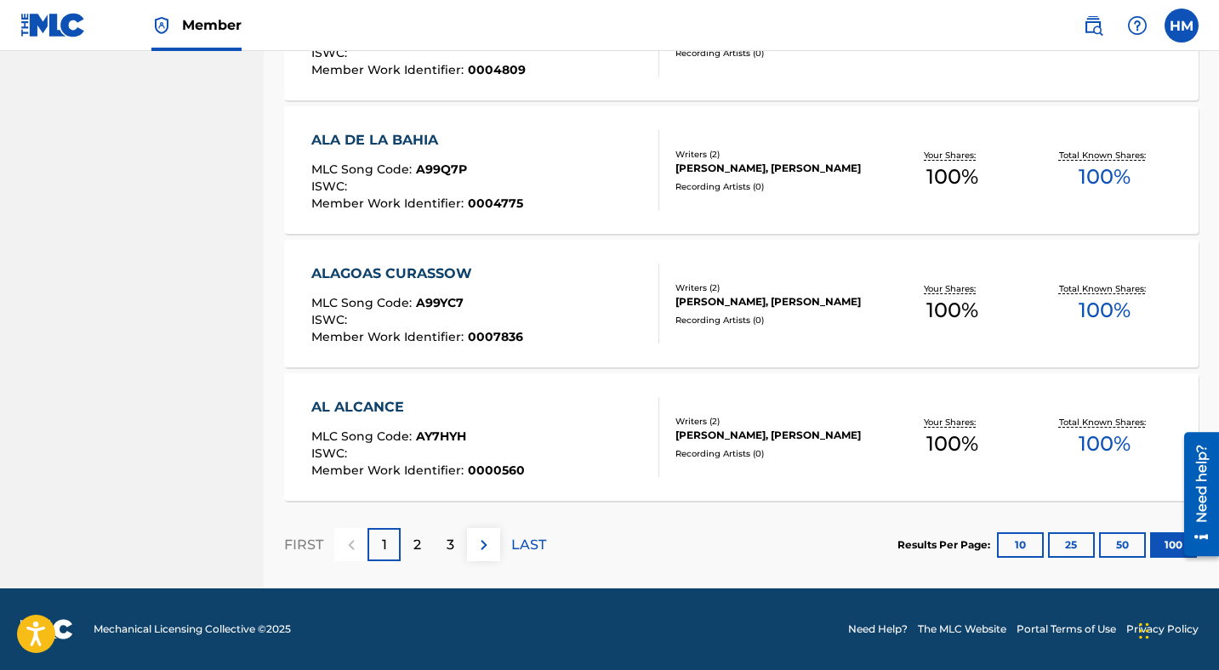
click at [483, 546] on img at bounding box center [484, 545] width 20 height 20
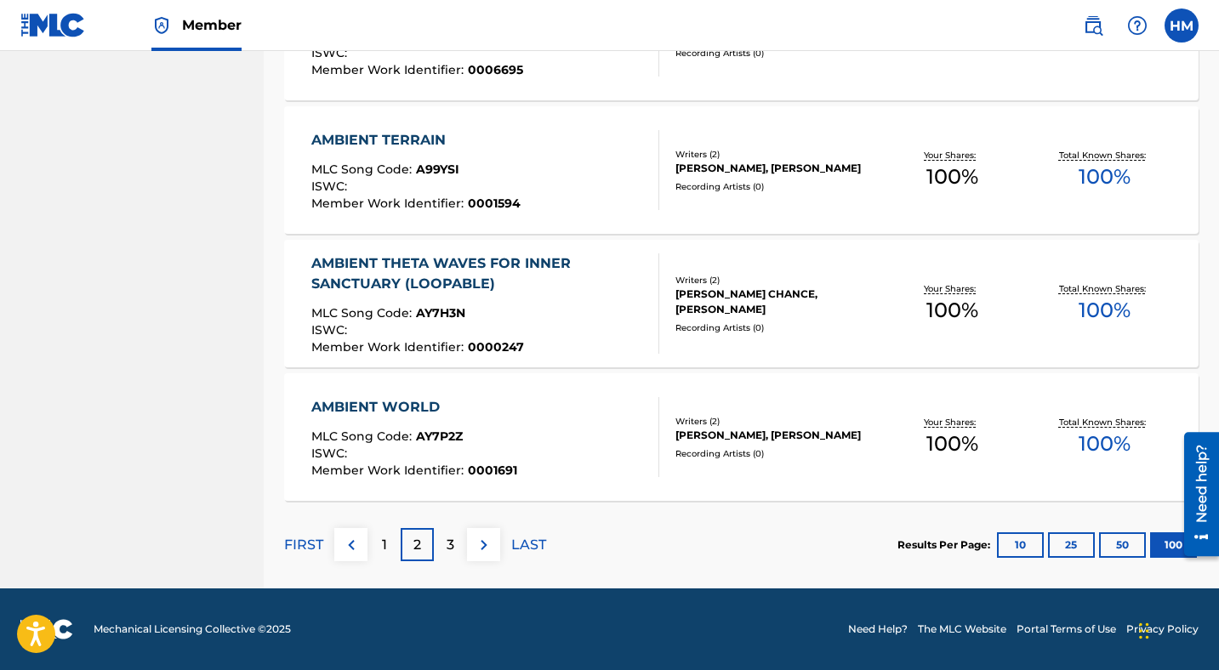
click at [477, 548] on img at bounding box center [484, 545] width 20 height 20
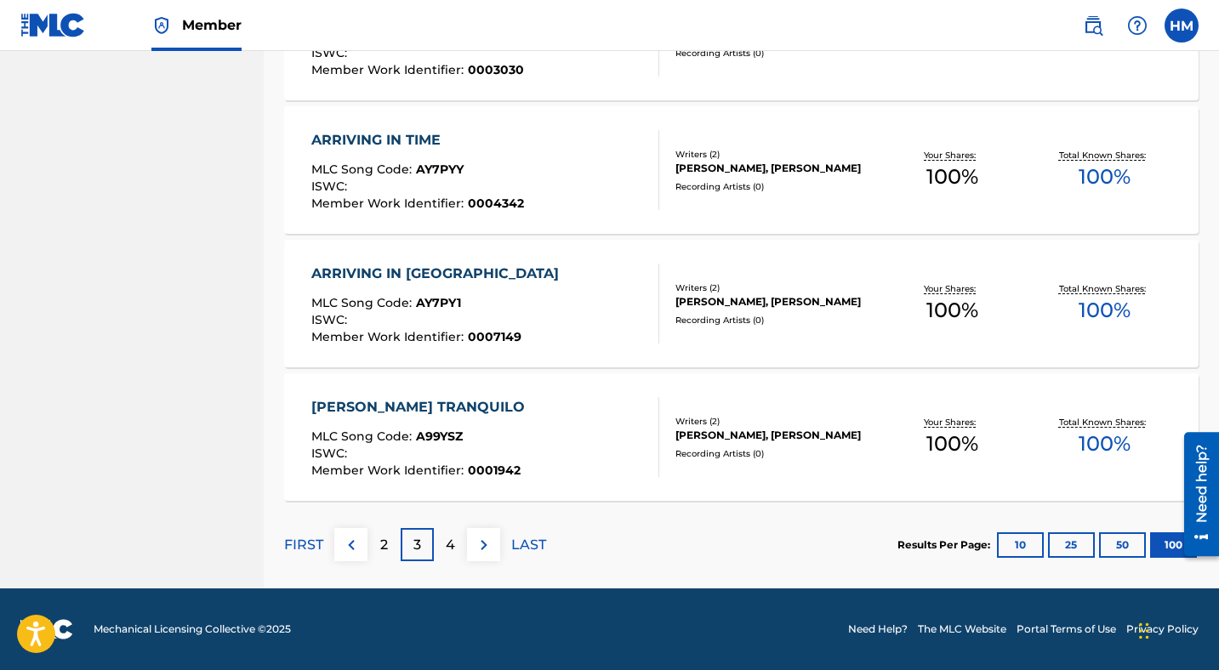
click at [484, 545] on img at bounding box center [484, 545] width 20 height 20
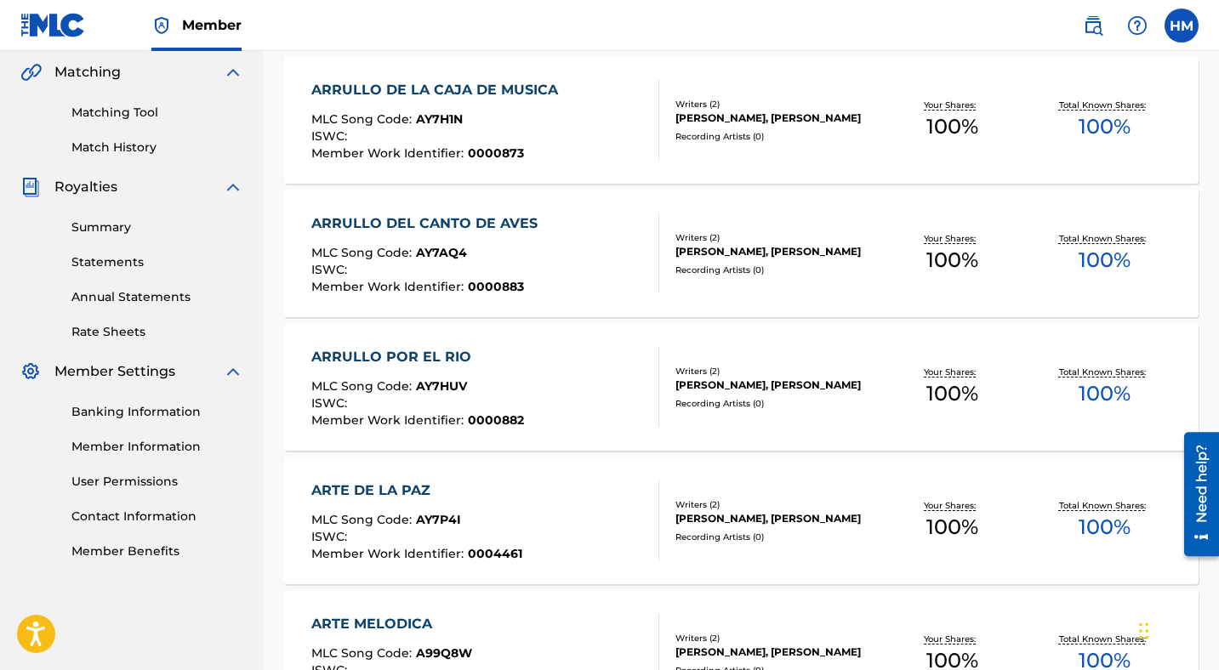
scroll to position [0, 0]
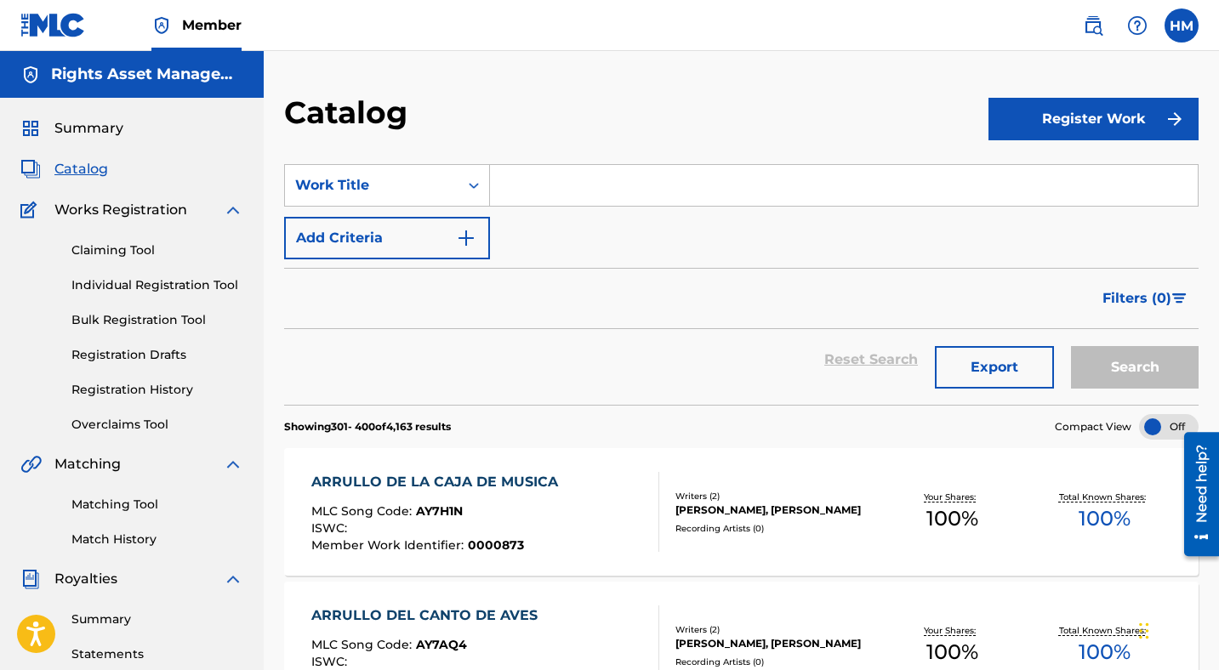
click at [1165, 300] on span "Filters ( 0 )" at bounding box center [1137, 298] width 69 height 20
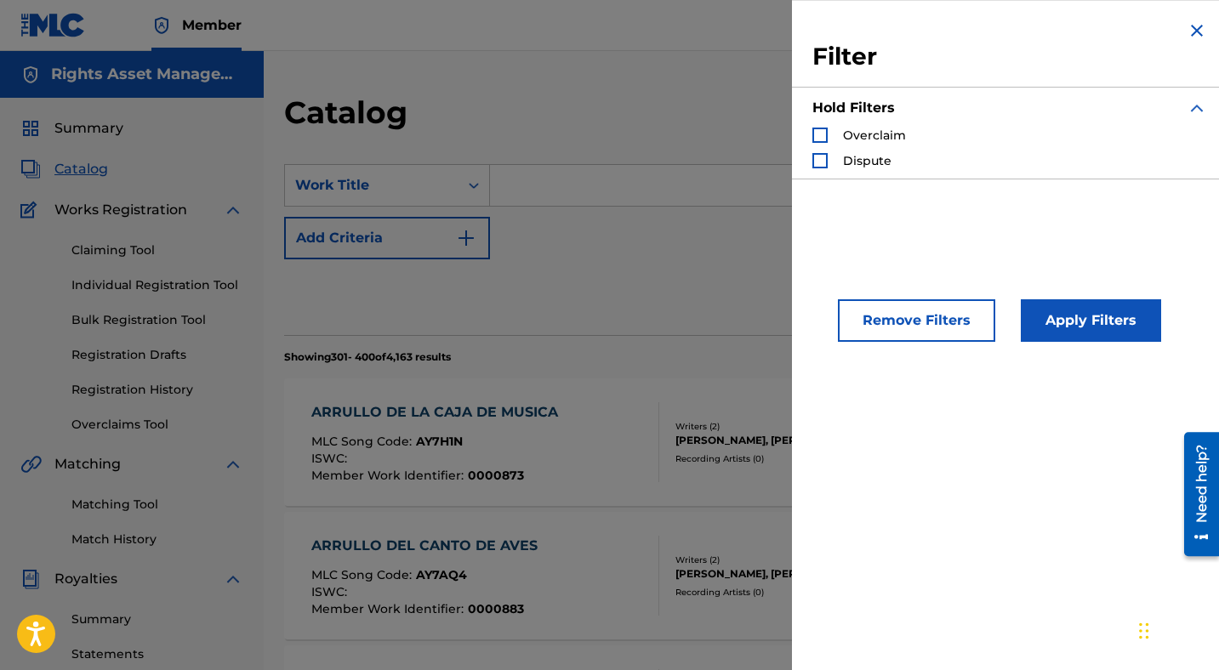
click at [1194, 36] on img "Search Form" at bounding box center [1197, 30] width 20 height 20
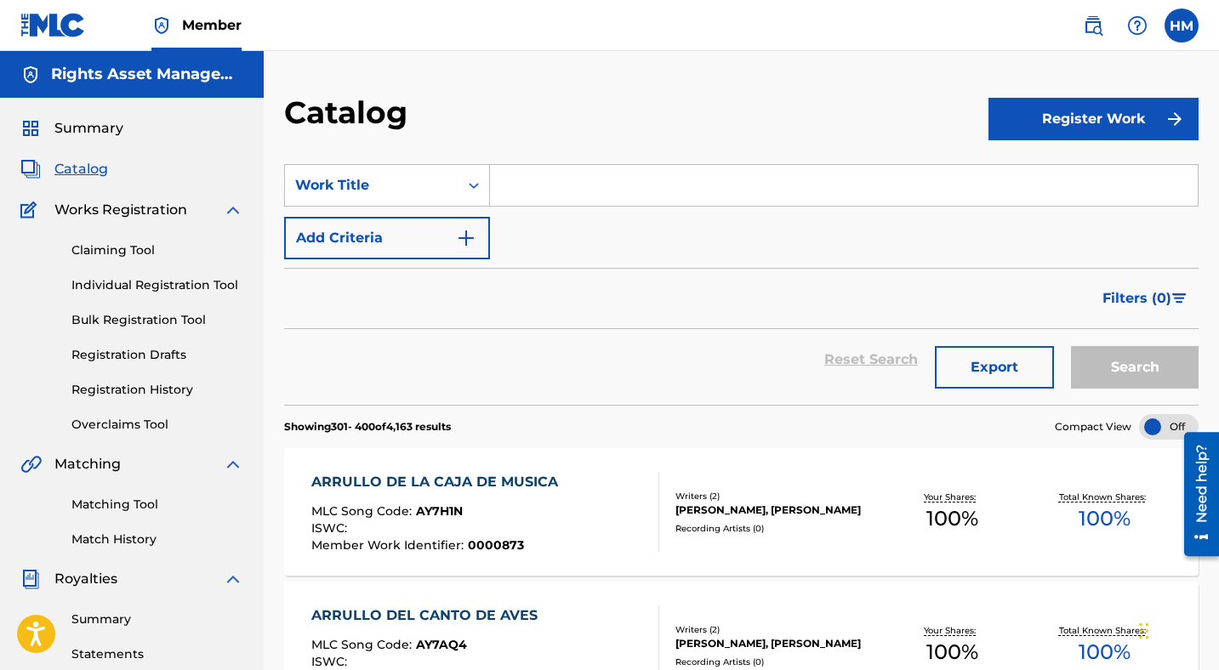
click at [982, 363] on button "Export" at bounding box center [994, 367] width 119 height 43
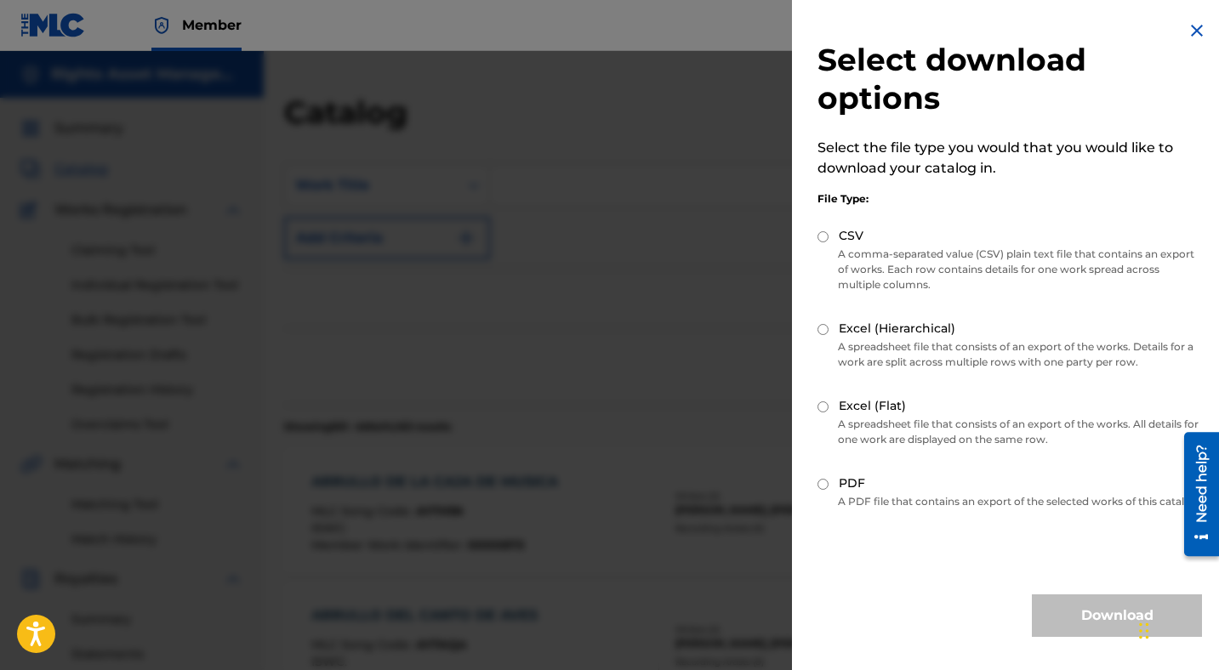
click at [835, 240] on div "CSV" at bounding box center [1010, 237] width 385 height 20
click at [825, 237] on input "CSV" at bounding box center [823, 236] width 11 height 11
radio input "true"
click at [1075, 635] on button "Download" at bounding box center [1117, 616] width 170 height 43
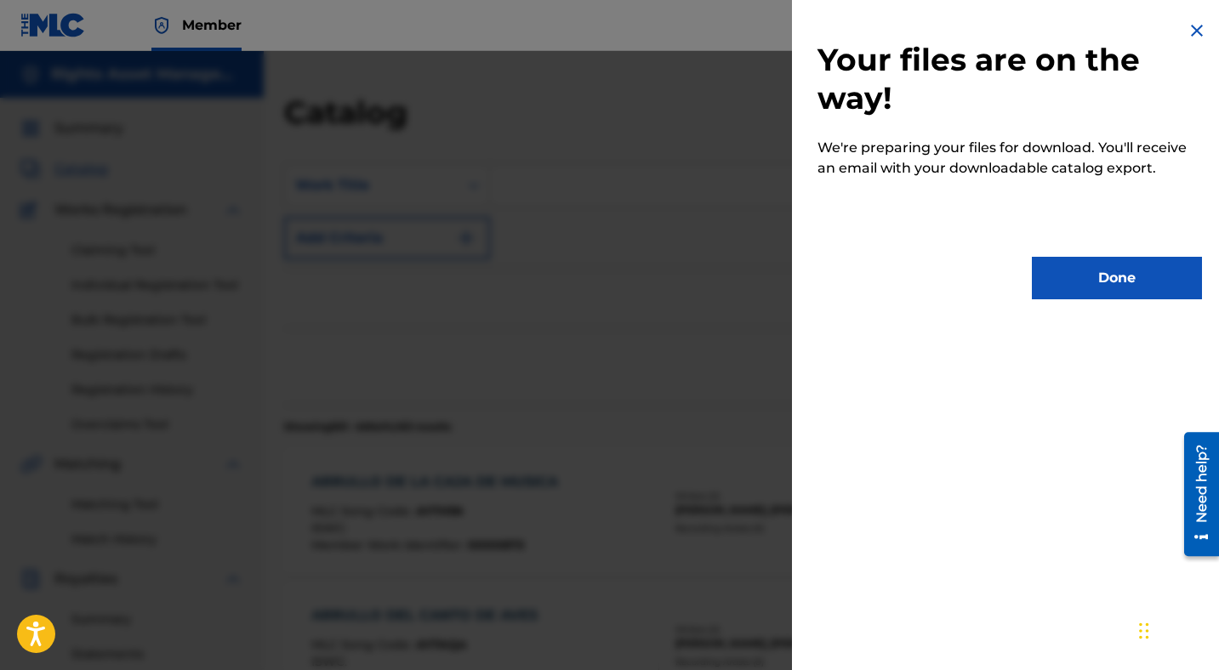
click at [1096, 273] on button "Done" at bounding box center [1117, 278] width 170 height 43
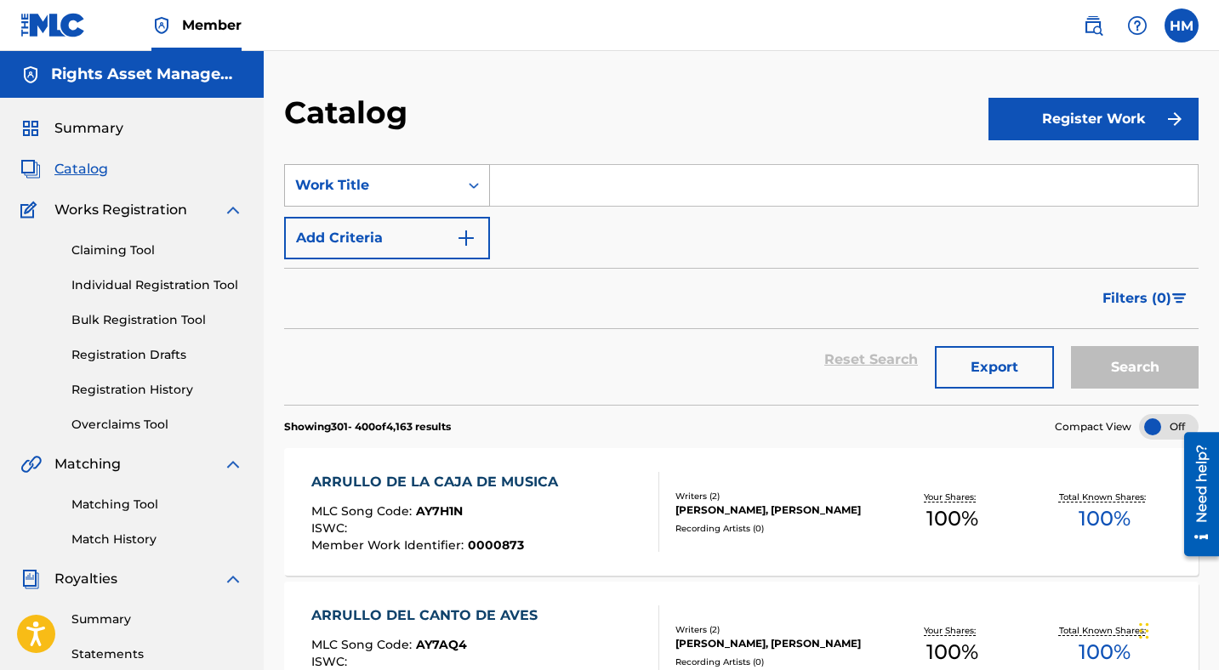
click at [402, 194] on div "Work Title" at bounding box center [371, 185] width 153 height 20
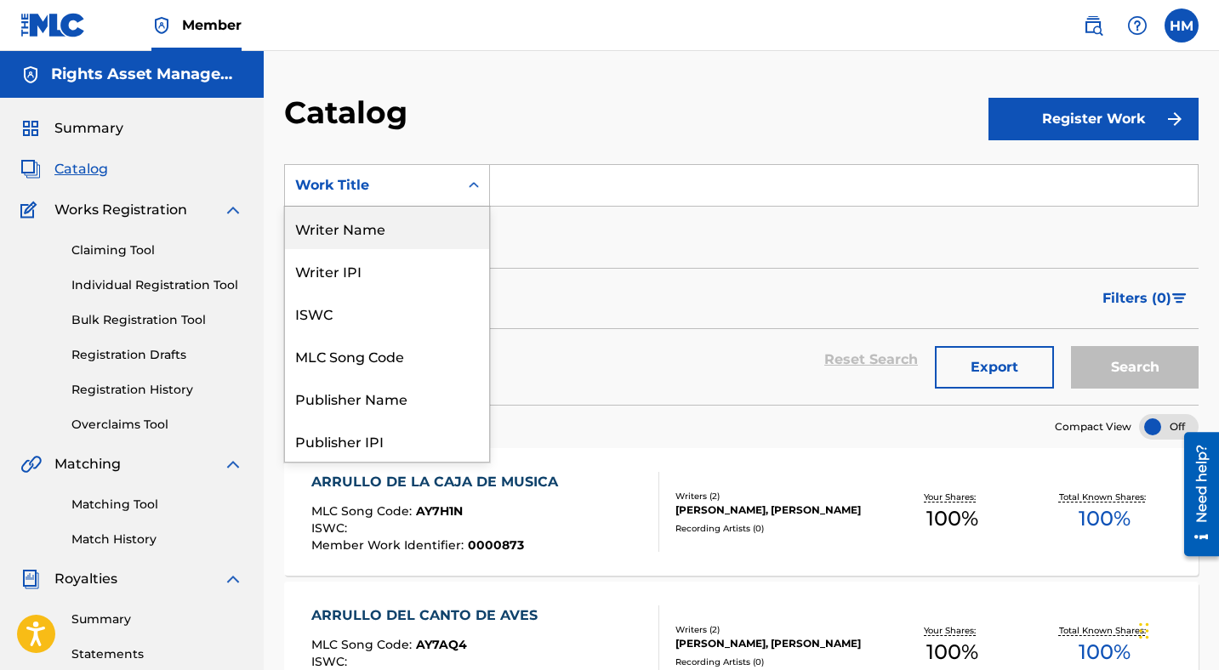
click at [369, 231] on div "Writer Name" at bounding box center [387, 228] width 204 height 43
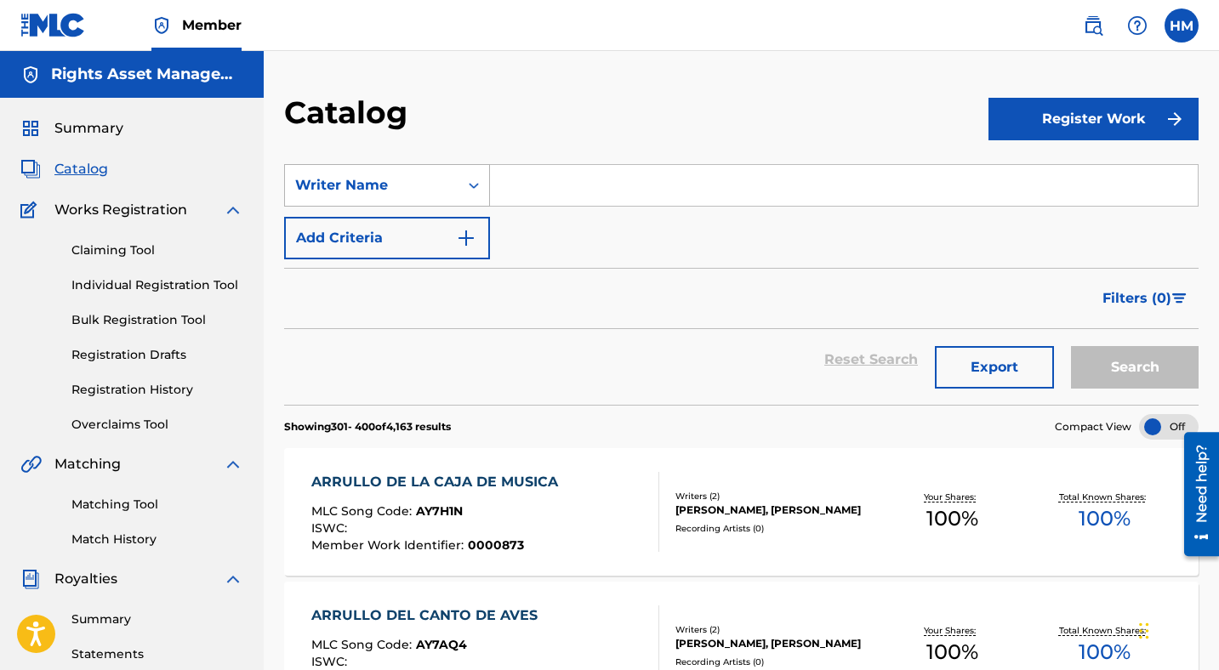
click at [389, 181] on div "Writer Name" at bounding box center [371, 185] width 153 height 20
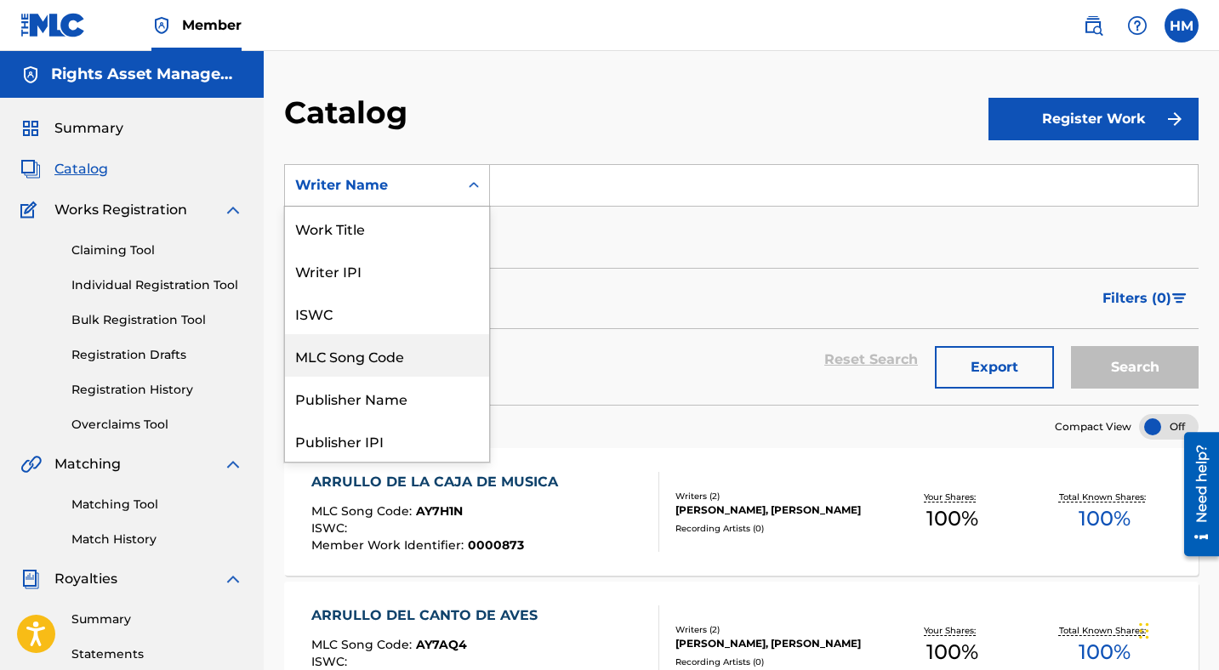
click at [362, 343] on div "MLC Song Code" at bounding box center [387, 355] width 204 height 43
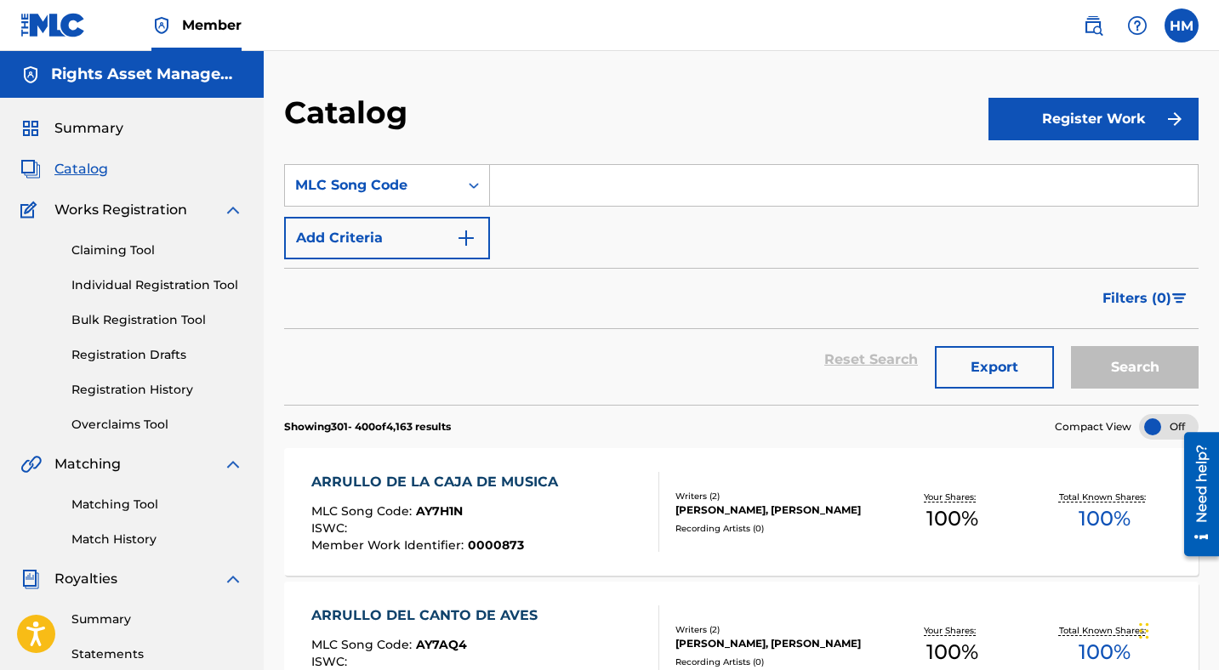
click at [559, 180] on input "Search Form" at bounding box center [844, 185] width 708 height 41
paste input "CL0KJJ"
type input "CL0KJJ"
click at [1126, 360] on button "Search" at bounding box center [1135, 367] width 128 height 43
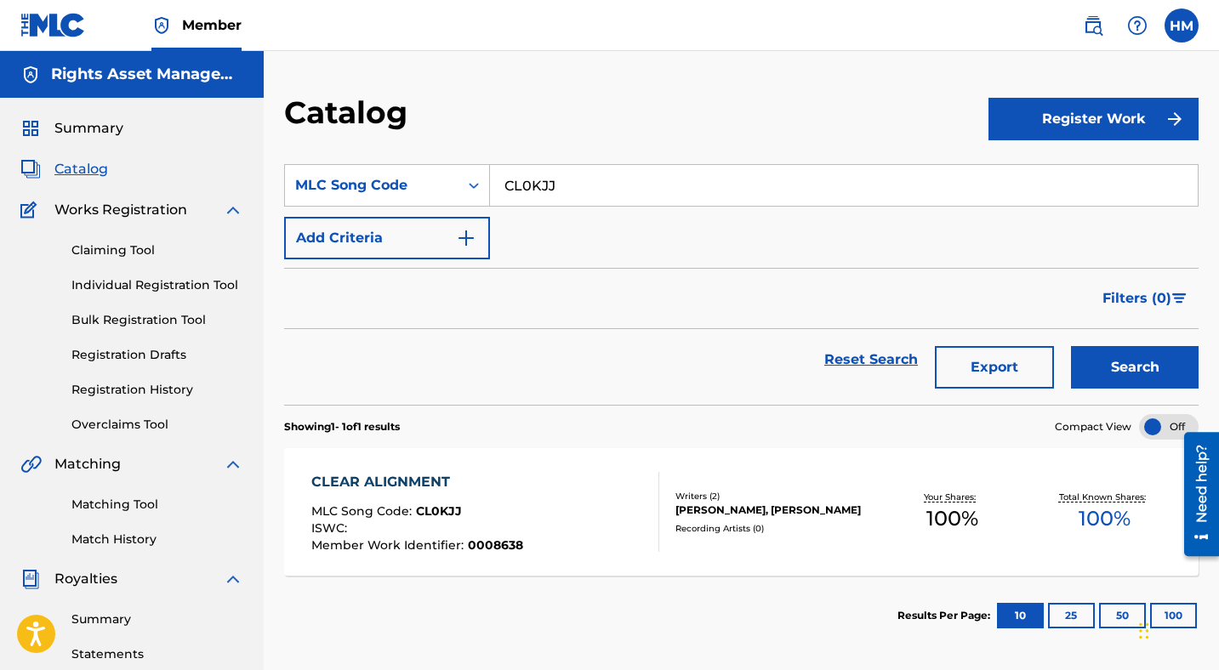
click at [396, 487] on div "CLEAR ALIGNMENT" at bounding box center [417, 482] width 212 height 20
